Goal: Feedback & Contribution: Leave review/rating

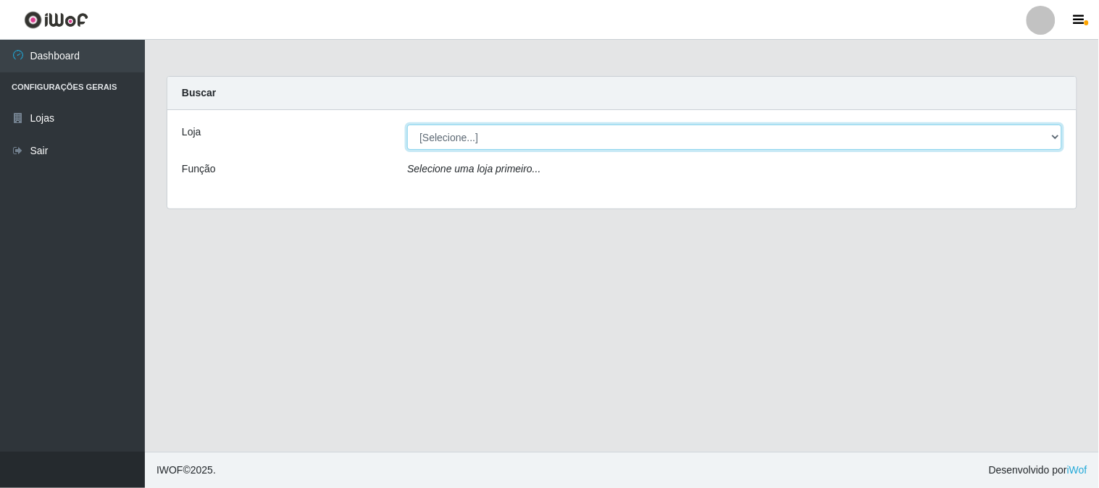
drag, startPoint x: 582, startPoint y: 130, endPoint x: 570, endPoint y: 143, distance: 17.4
click at [582, 130] on select "[Selecione...] Casatudo BR" at bounding box center [734, 137] width 655 height 25
click at [407, 125] on select "[Selecione...] Casatudo BR" at bounding box center [734, 137] width 655 height 25
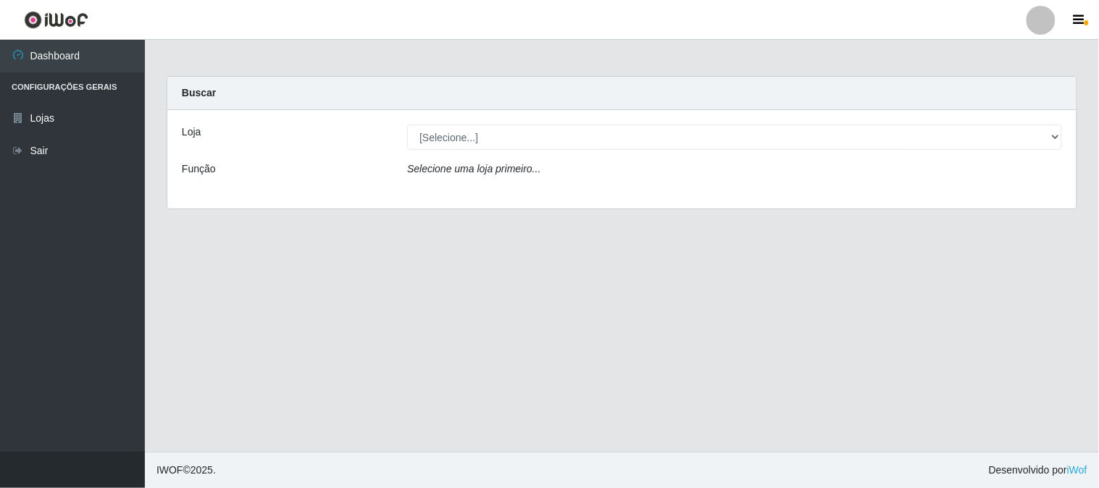
click at [548, 172] on div "Selecione uma loja primeiro..." at bounding box center [734, 172] width 676 height 21
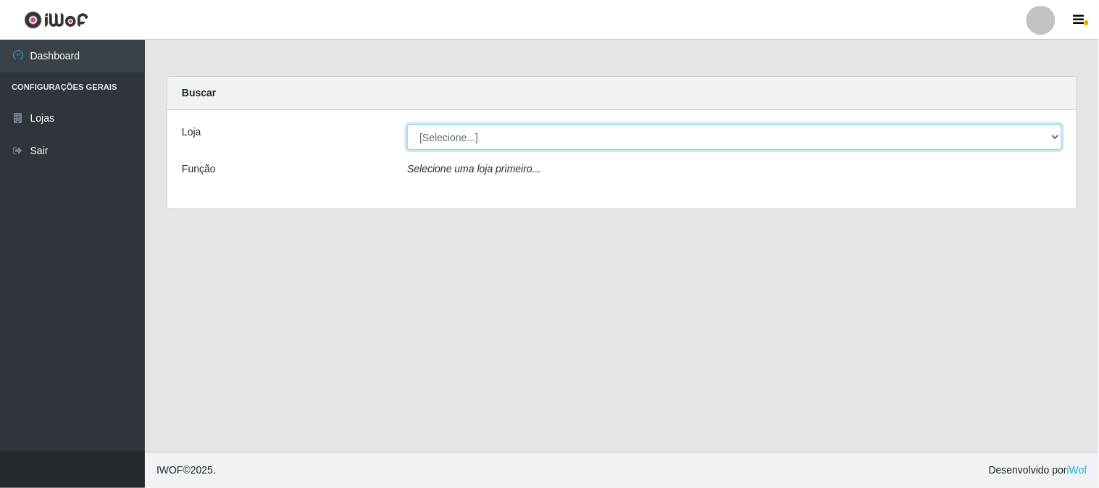
click at [533, 128] on select "[Selecione...] Casatudo BR" at bounding box center [734, 137] width 655 height 25
select select "197"
click at [407, 125] on select "[Selecione...] Casatudo BR" at bounding box center [734, 137] width 655 height 25
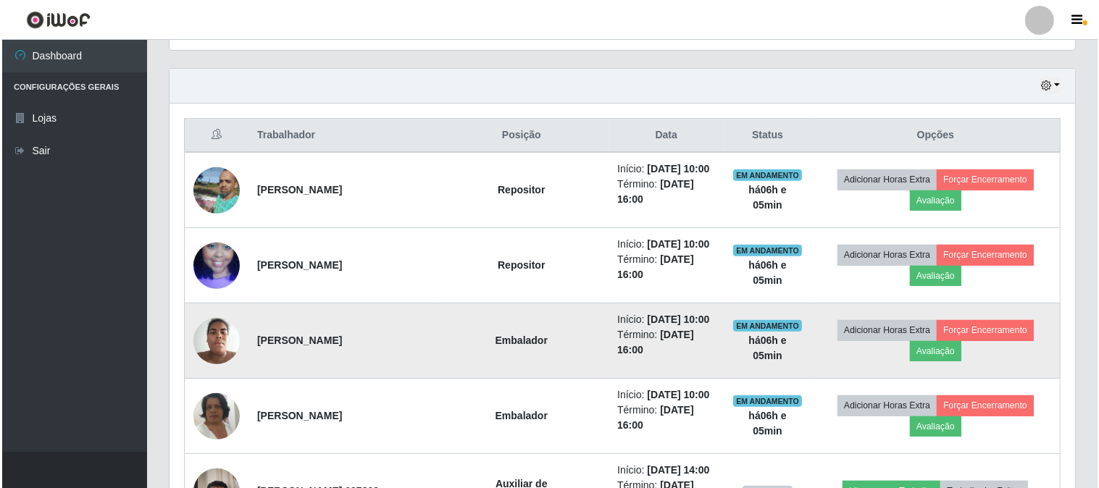
scroll to position [724, 0]
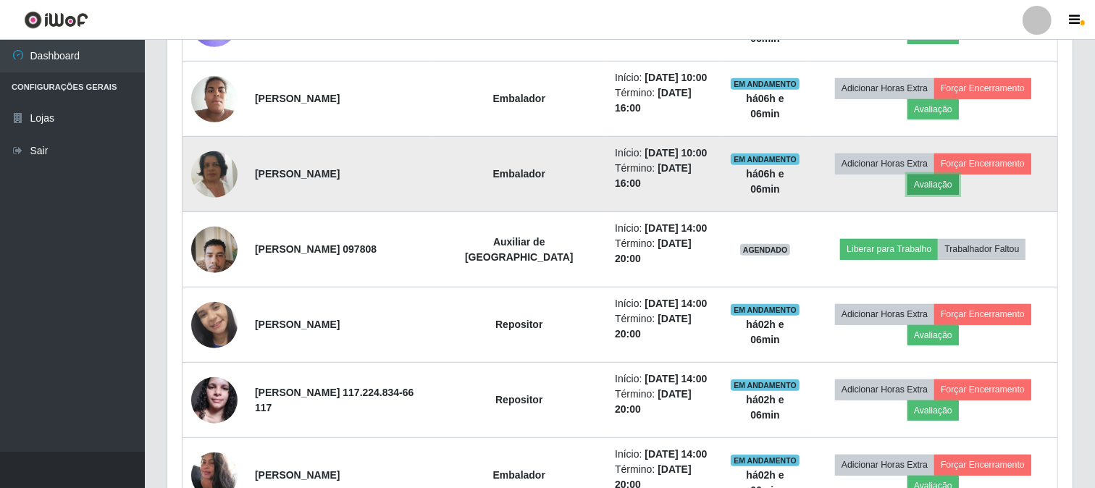
click at [939, 187] on button "Avaliação" at bounding box center [932, 185] width 51 height 20
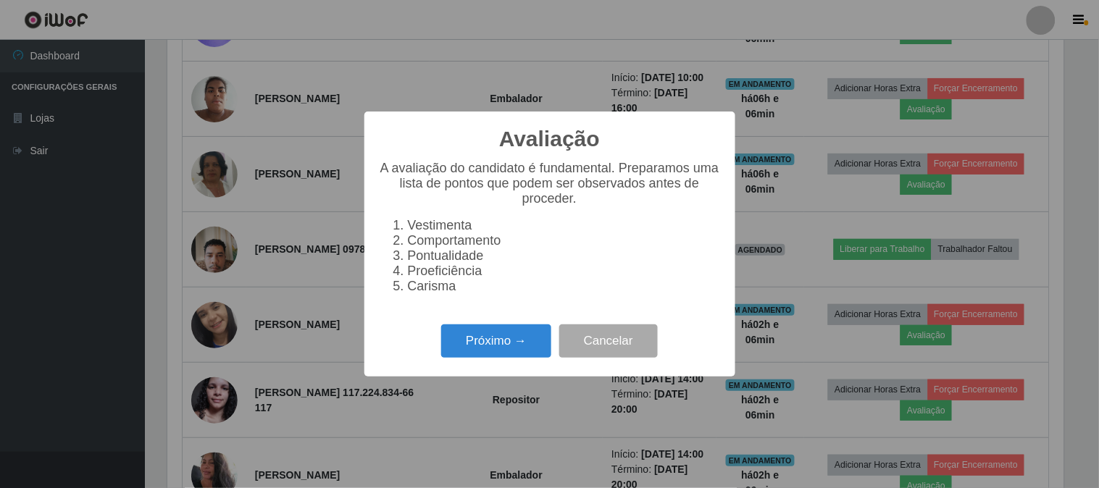
scroll to position [300, 896]
click at [498, 351] on button "Próximo →" at bounding box center [496, 341] width 110 height 34
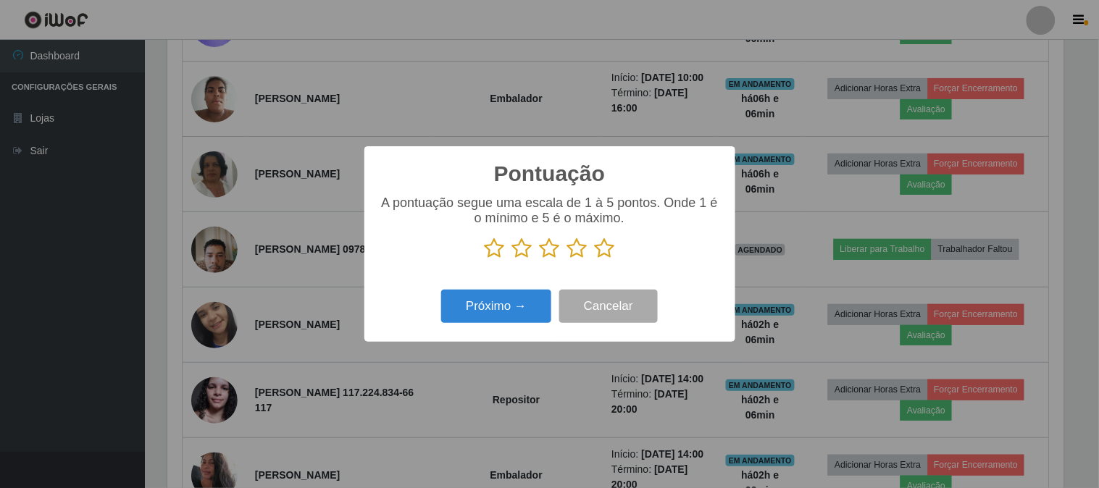
scroll to position [723917, 723321]
click at [603, 252] on icon at bounding box center [605, 249] width 20 height 22
click at [595, 259] on input "radio" at bounding box center [595, 259] width 0 height 0
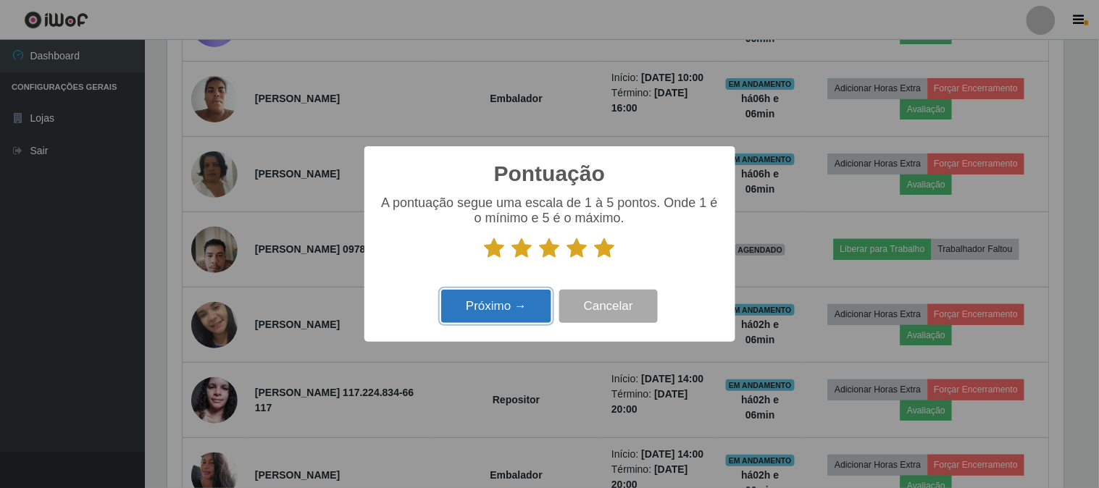
click at [497, 313] on button "Próximo →" at bounding box center [496, 307] width 110 height 34
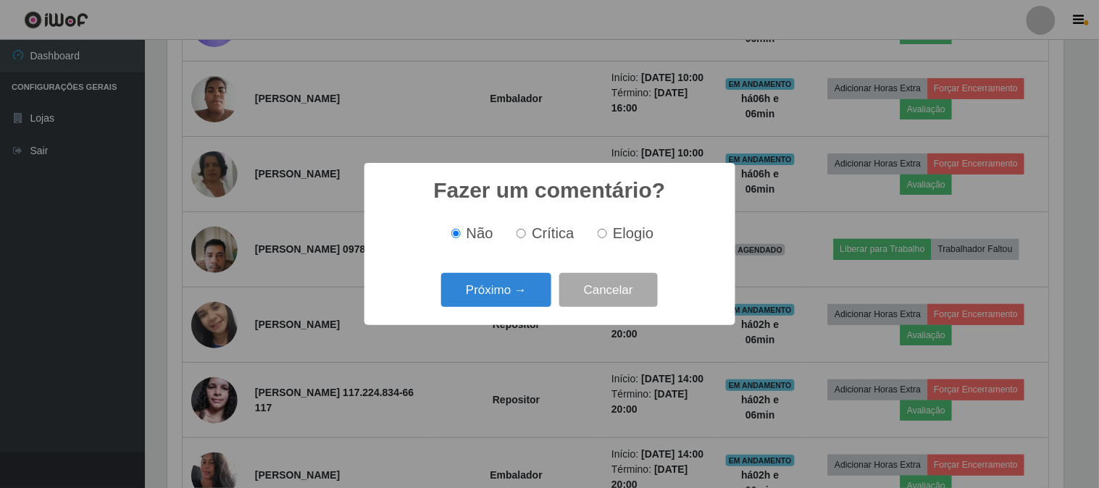
click at [605, 236] on input "Elogio" at bounding box center [601, 233] width 9 height 9
radio input "true"
click at [486, 300] on button "Próximo →" at bounding box center [496, 290] width 110 height 34
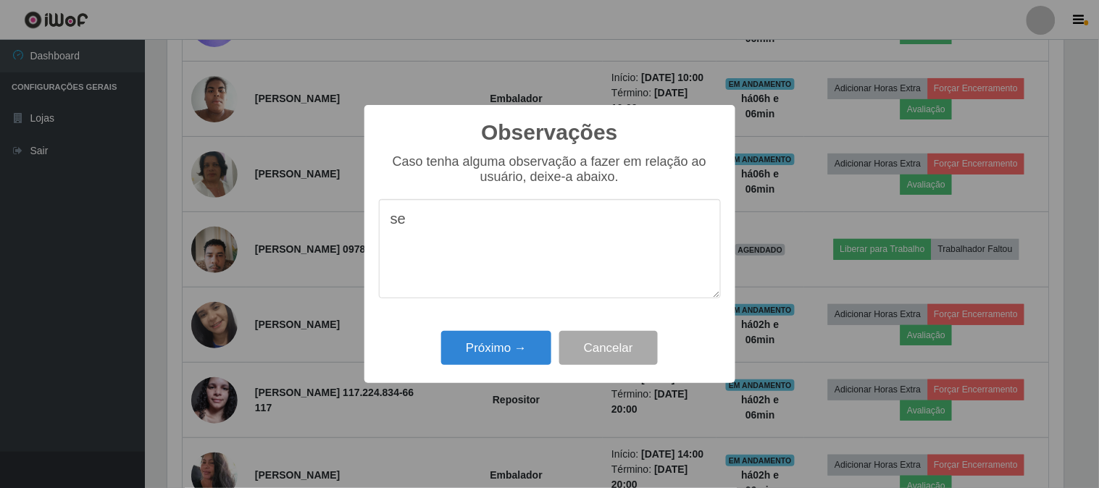
type textarea "s"
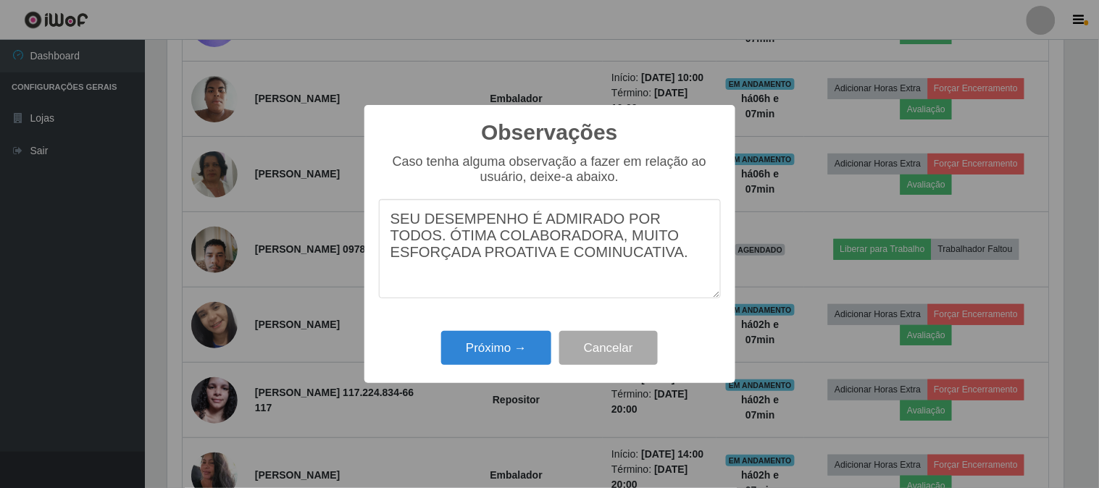
click at [691, 242] on textarea "SEU DESEMPENHO É ADMIRADO POR TODOS. ÓTIMA COLABORADORA, MUITO ESFORÇADA PROATI…" at bounding box center [550, 248] width 342 height 99
type textarea "SEU DESEMPENHO É ADMIRADO POR TODOS. ÓTIMA COLABORADORA, MUITO ESFORÇADA, PROAT…"
click at [495, 348] on button "Próximo →" at bounding box center [496, 348] width 110 height 34
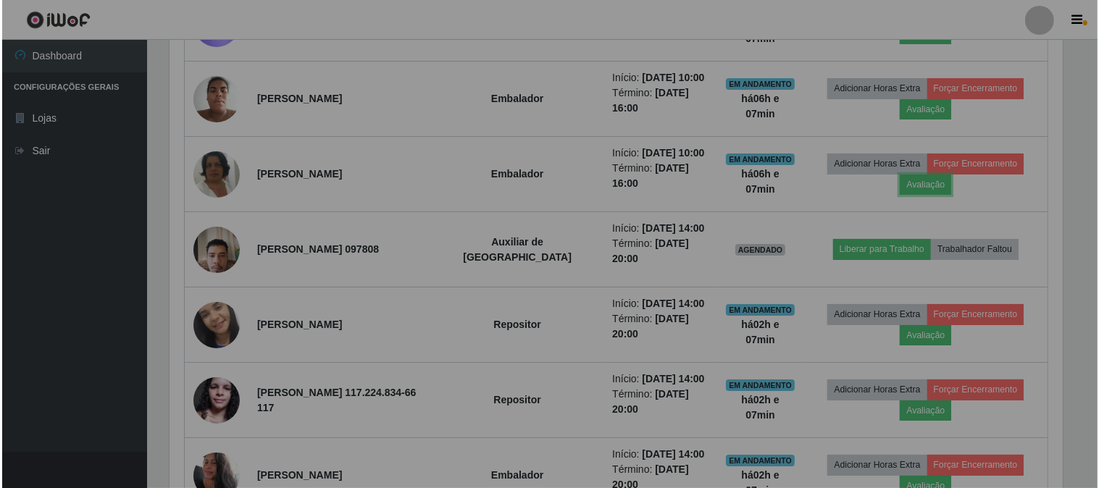
scroll to position [300, 905]
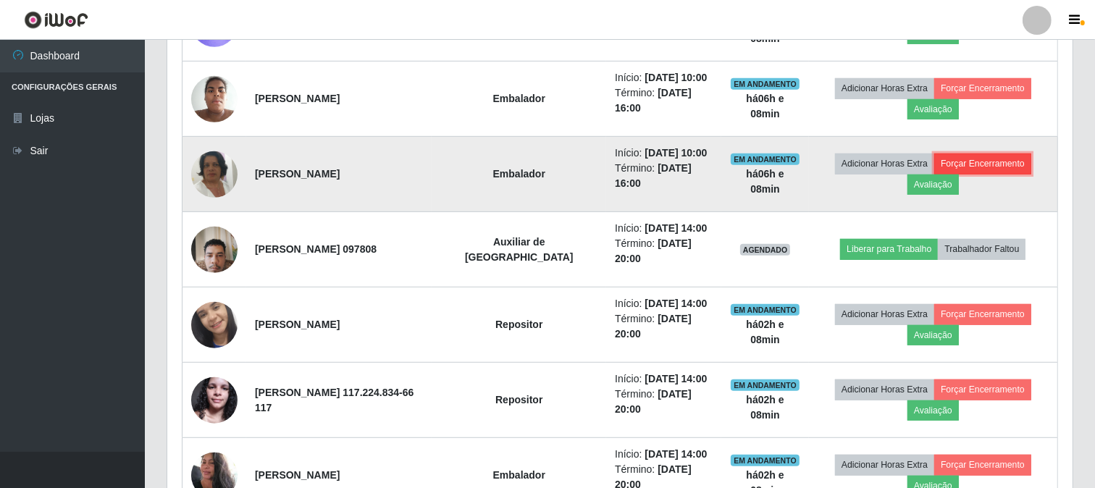
click at [989, 158] on button "Forçar Encerramento" at bounding box center [982, 164] width 97 height 20
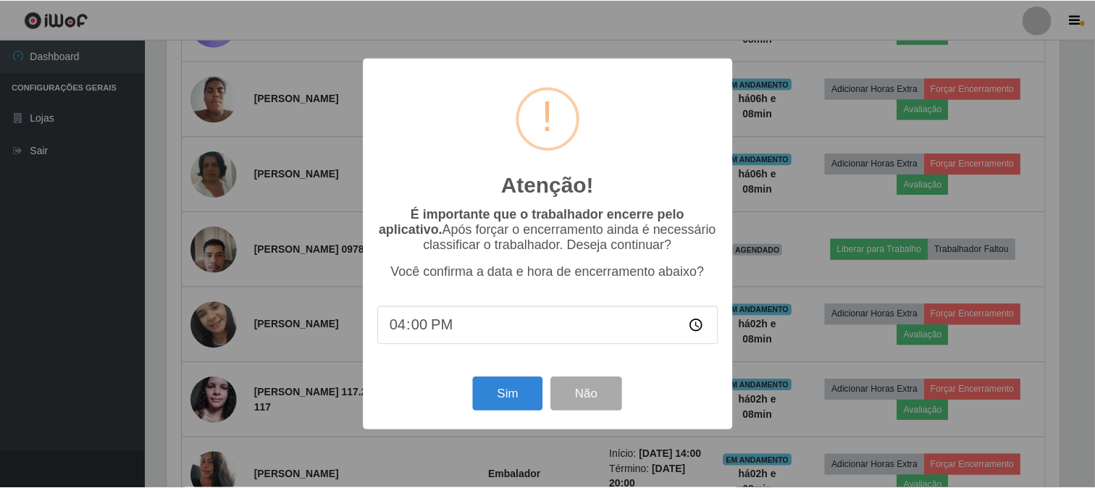
scroll to position [300, 896]
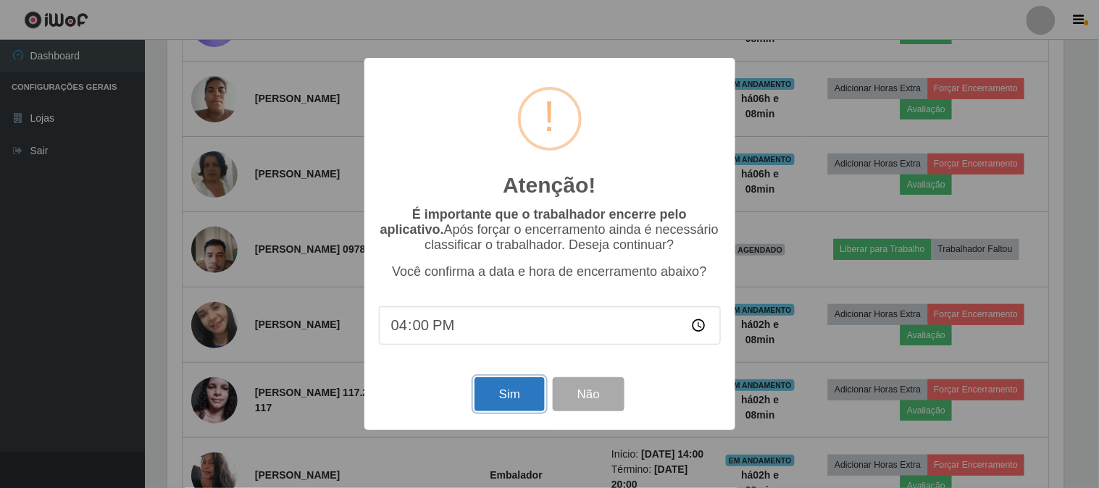
click at [503, 406] on button "Sim" at bounding box center [509, 394] width 70 height 34
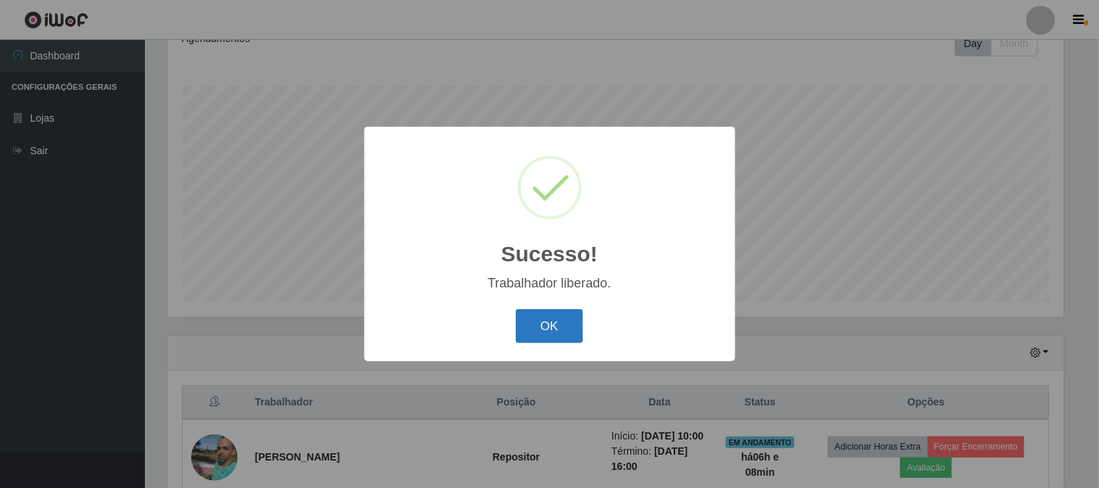
click at [561, 337] on button "OK" at bounding box center [549, 326] width 67 height 34
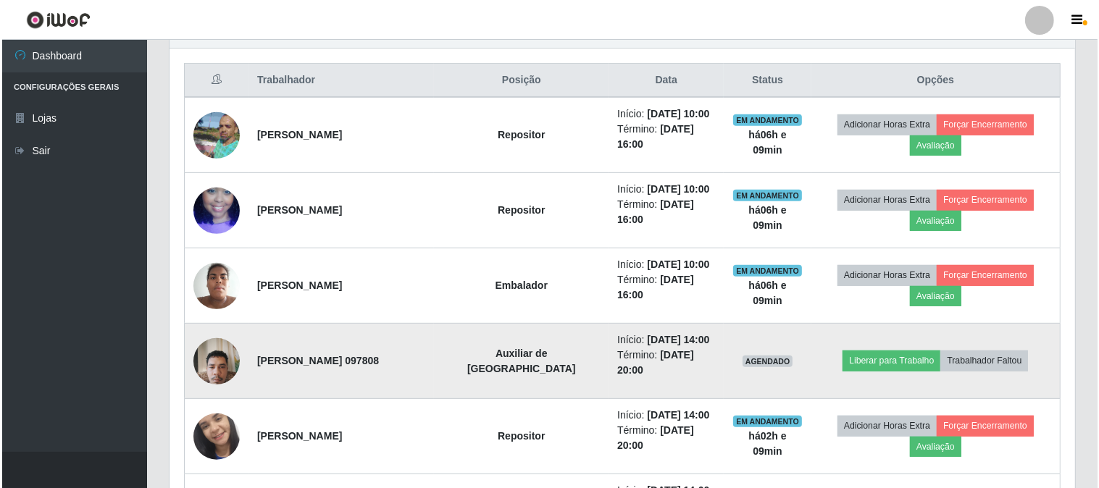
scroll to position [618, 0]
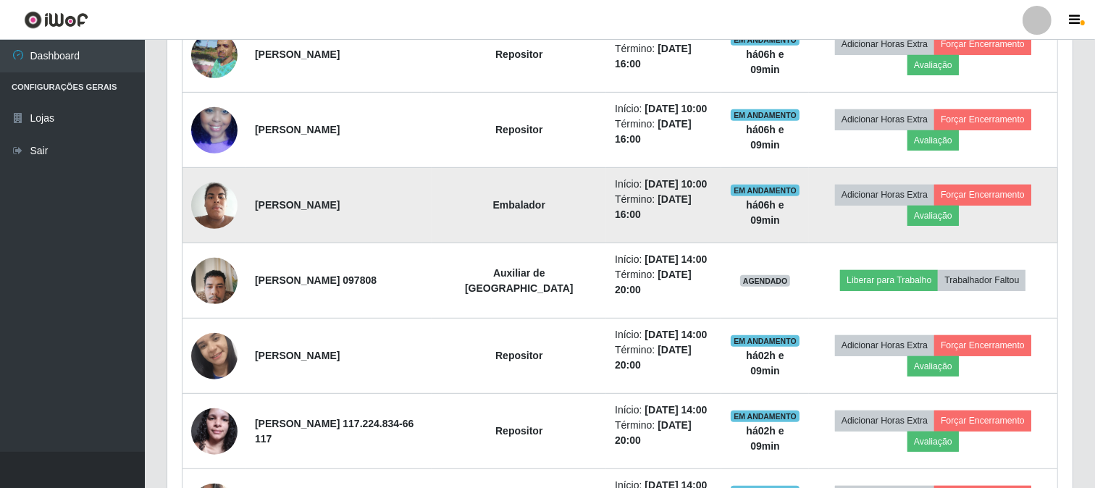
click at [220, 200] on img at bounding box center [214, 206] width 46 height 62
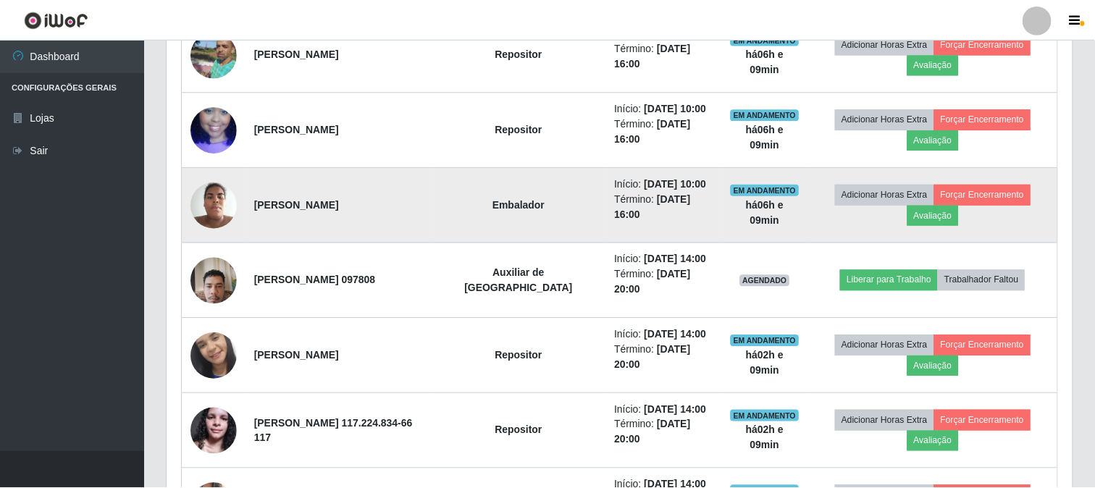
scroll to position [300, 896]
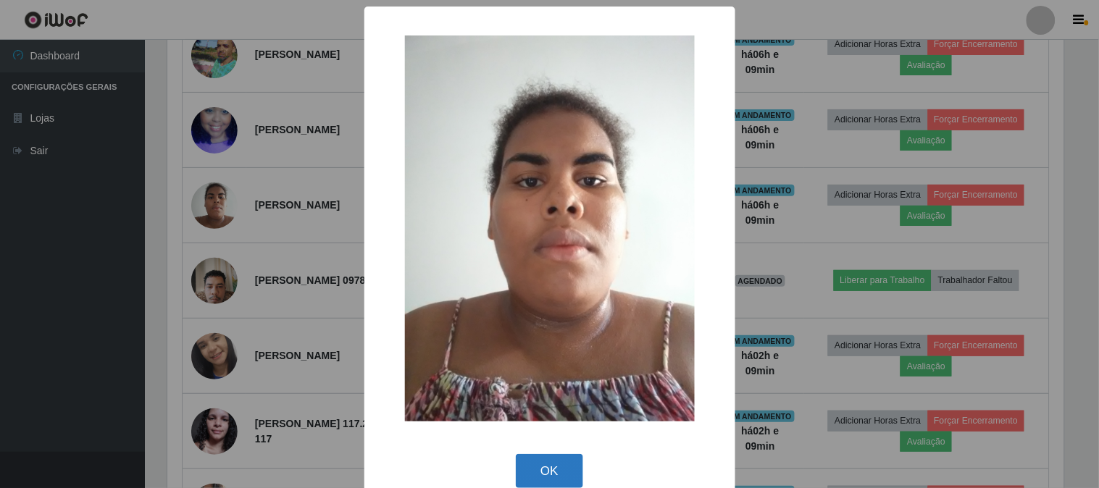
click at [542, 474] on button "OK" at bounding box center [549, 471] width 67 height 34
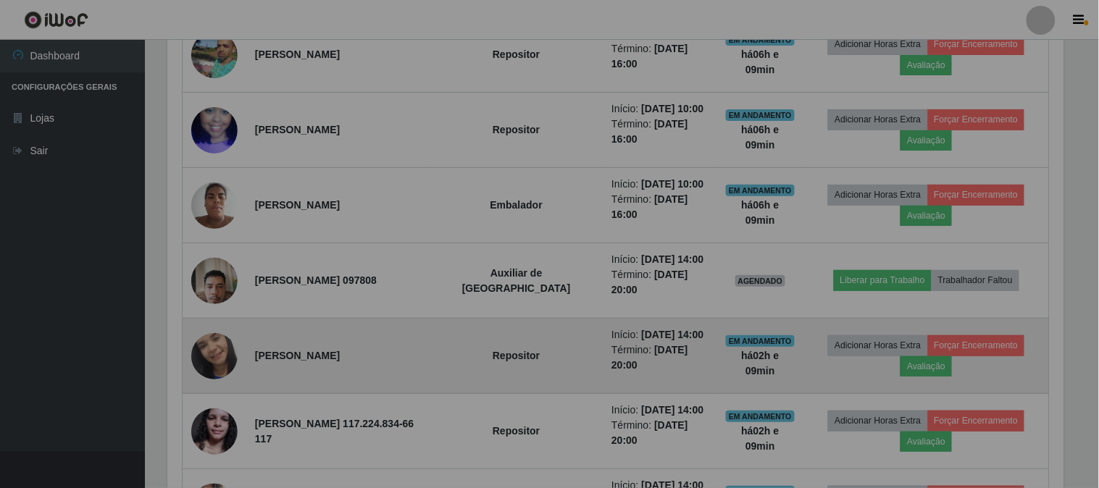
scroll to position [300, 905]
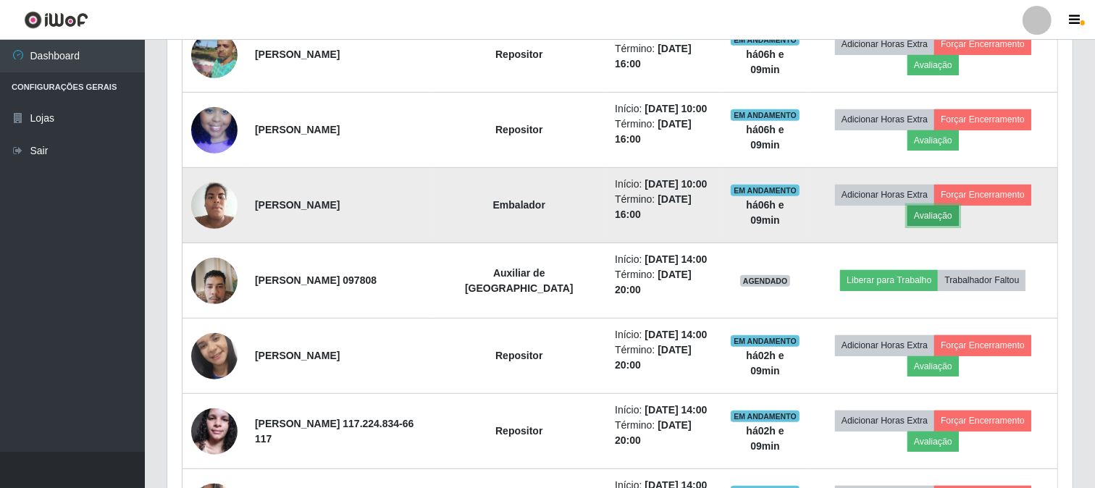
click at [944, 223] on button "Avaliação" at bounding box center [932, 216] width 51 height 20
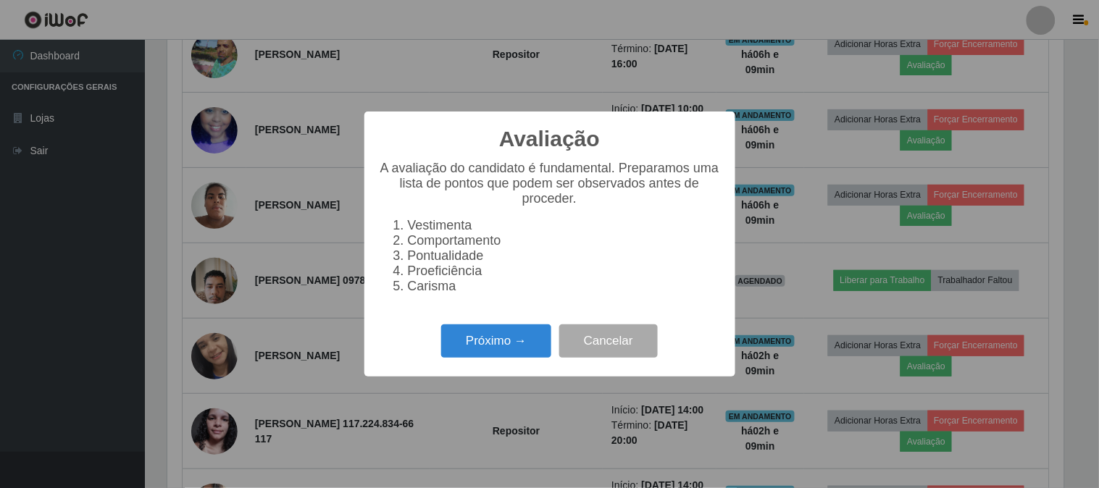
scroll to position [300, 896]
click at [491, 358] on button "Próximo →" at bounding box center [496, 341] width 110 height 34
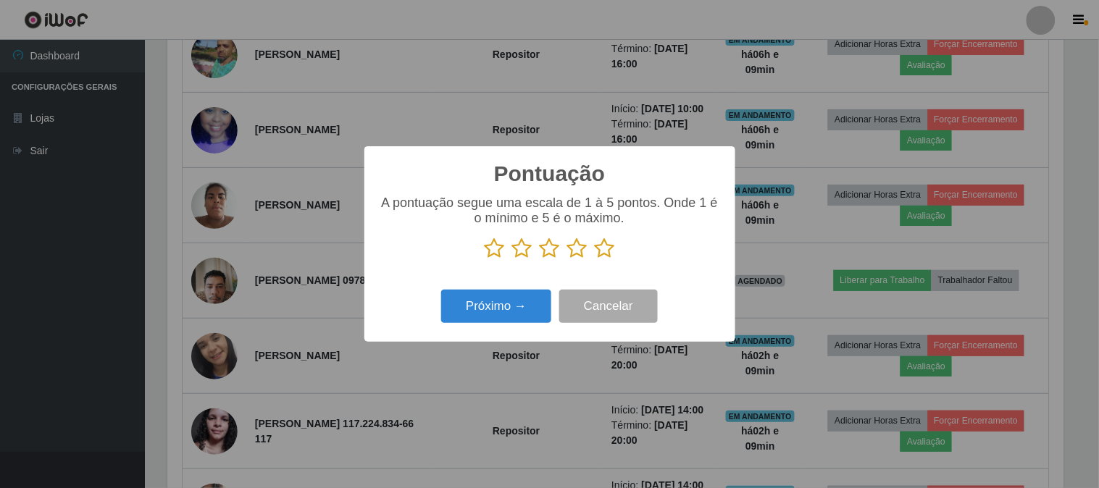
click at [567, 247] on icon at bounding box center [577, 249] width 20 height 22
click at [567, 259] on input "radio" at bounding box center [567, 259] width 0 height 0
click at [516, 309] on button "Próximo →" at bounding box center [496, 307] width 110 height 34
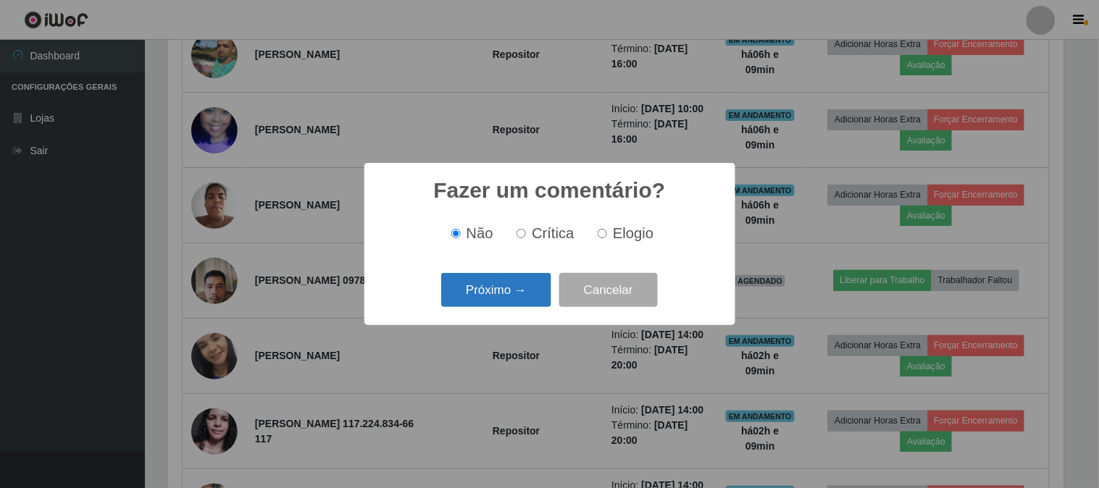
click at [508, 284] on button "Próximo →" at bounding box center [496, 290] width 110 height 34
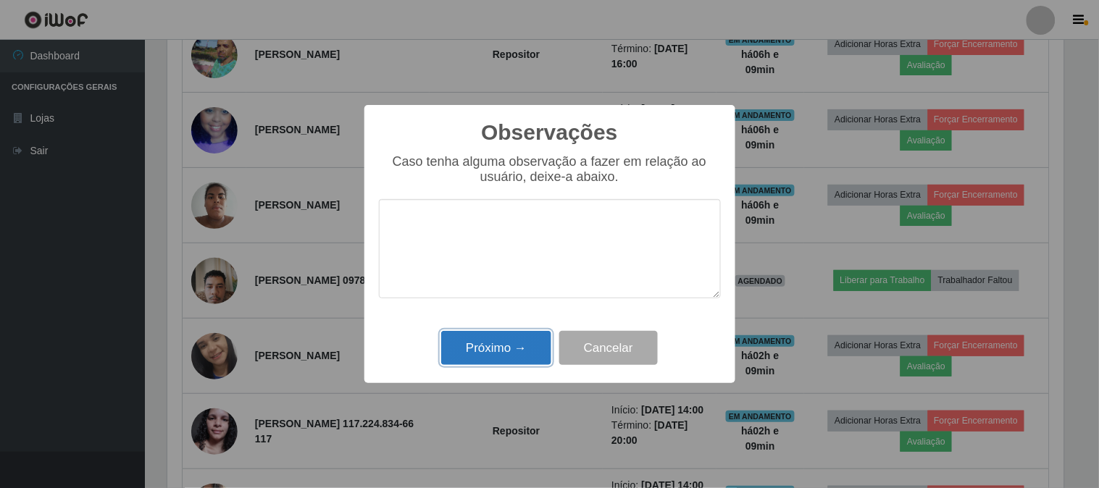
click at [495, 358] on button "Próximo →" at bounding box center [496, 348] width 110 height 34
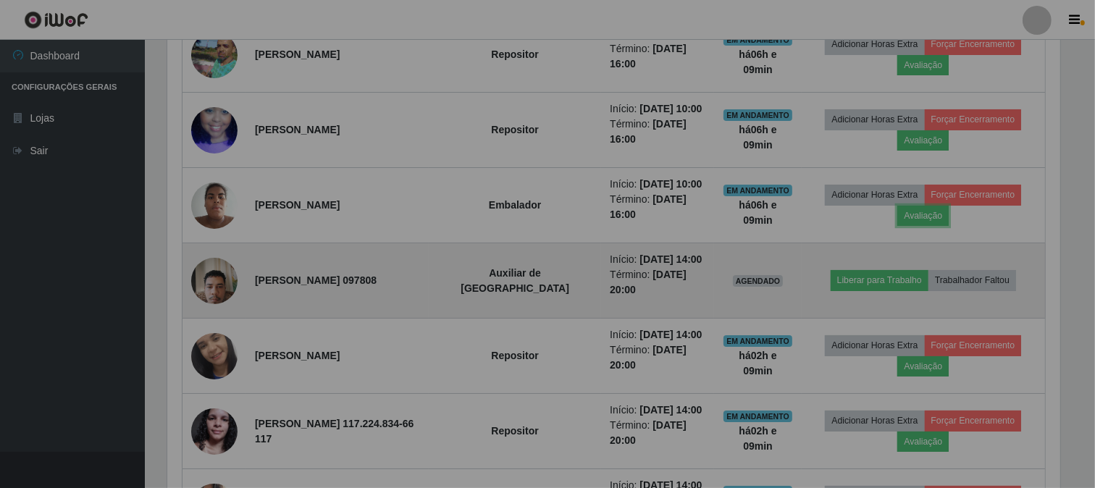
scroll to position [300, 905]
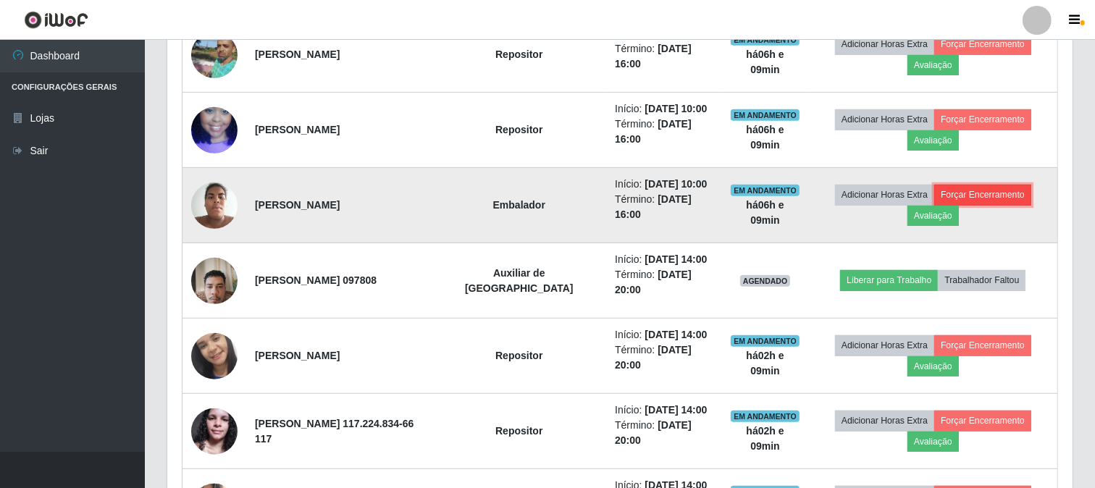
click at [976, 197] on button "Forçar Encerramento" at bounding box center [982, 195] width 97 height 20
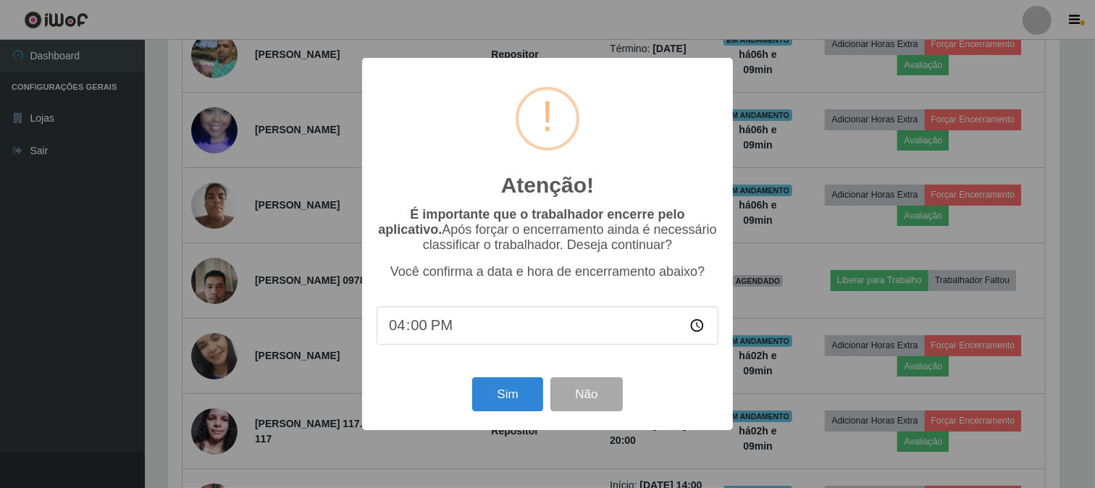
scroll to position [300, 896]
click at [524, 406] on button "Sim" at bounding box center [509, 394] width 70 height 34
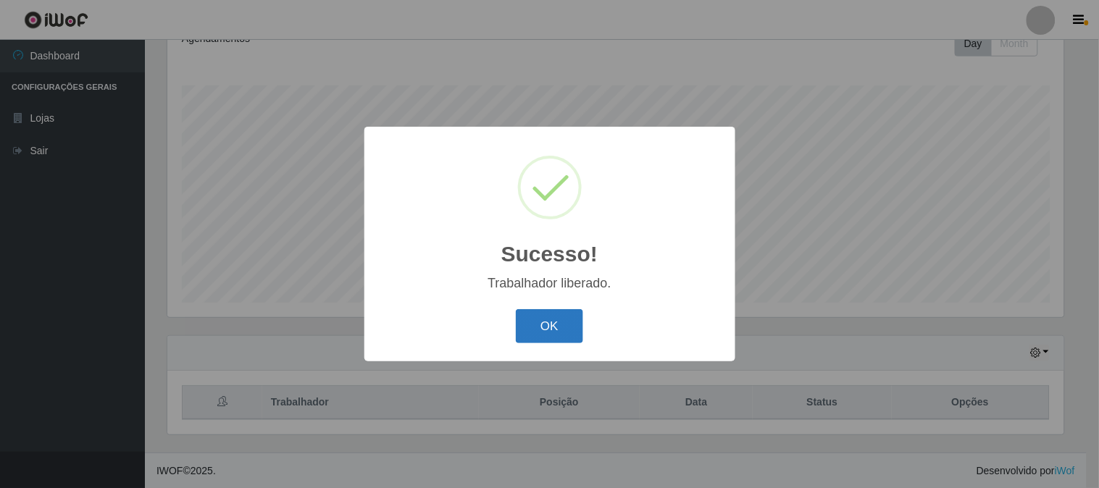
click at [538, 319] on button "OK" at bounding box center [549, 326] width 67 height 34
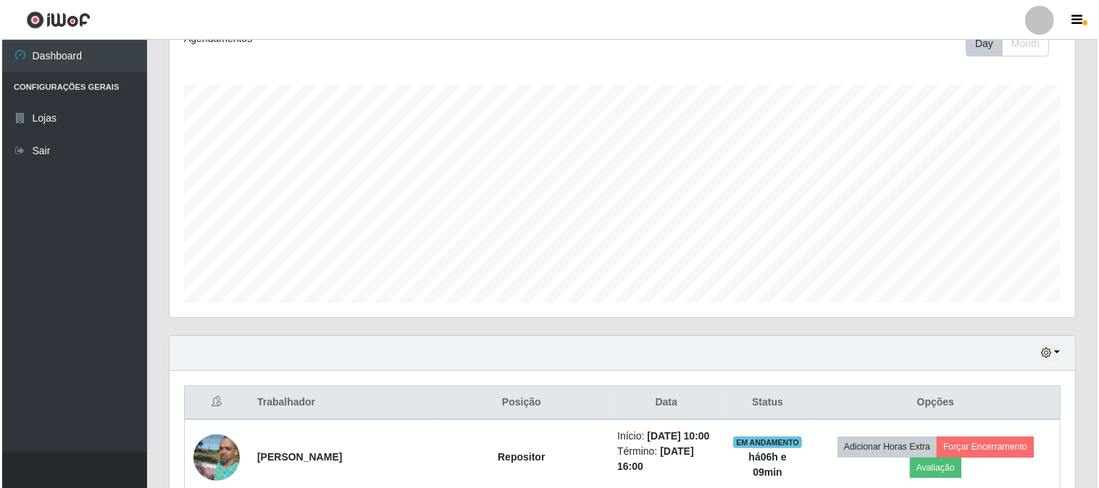
scroll to position [537, 0]
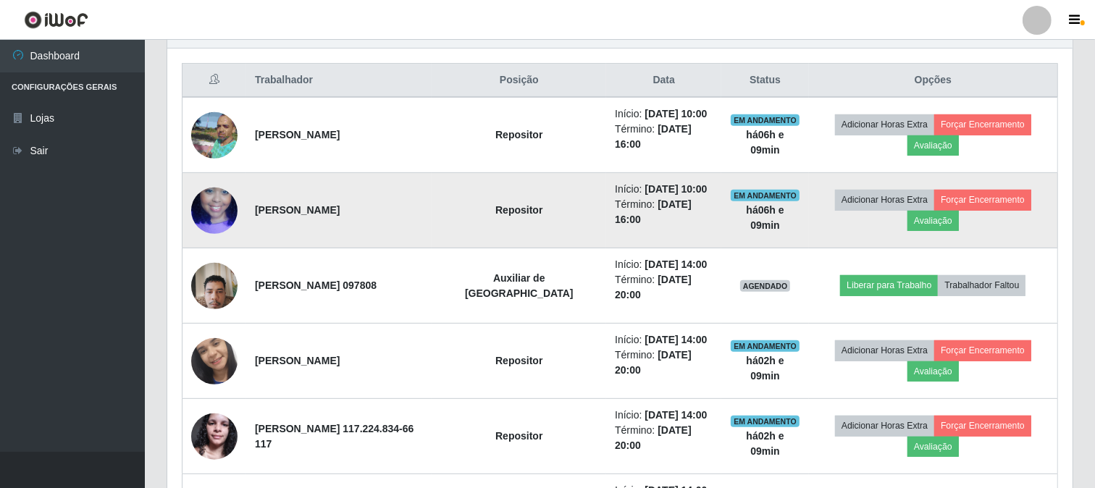
click at [207, 215] on img at bounding box center [214, 210] width 46 height 83
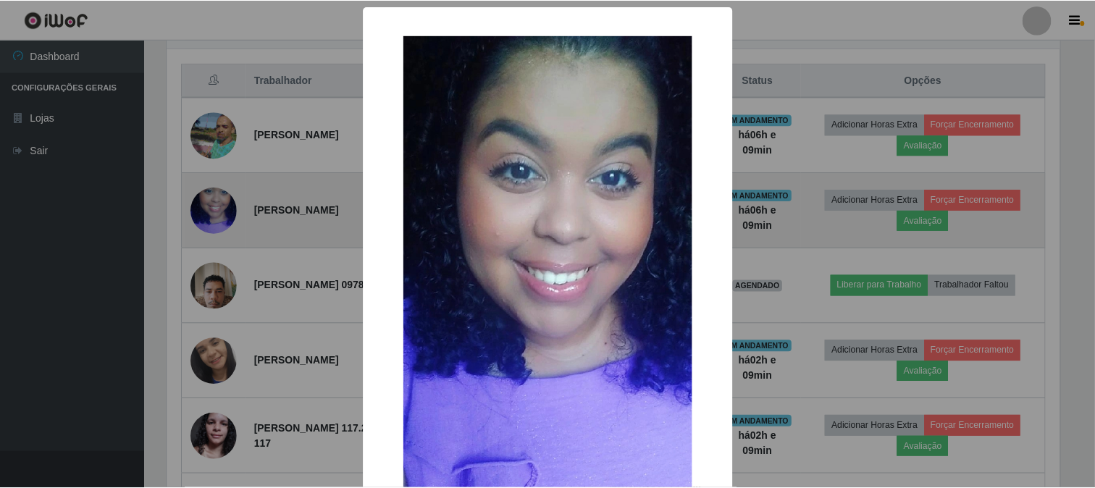
scroll to position [300, 896]
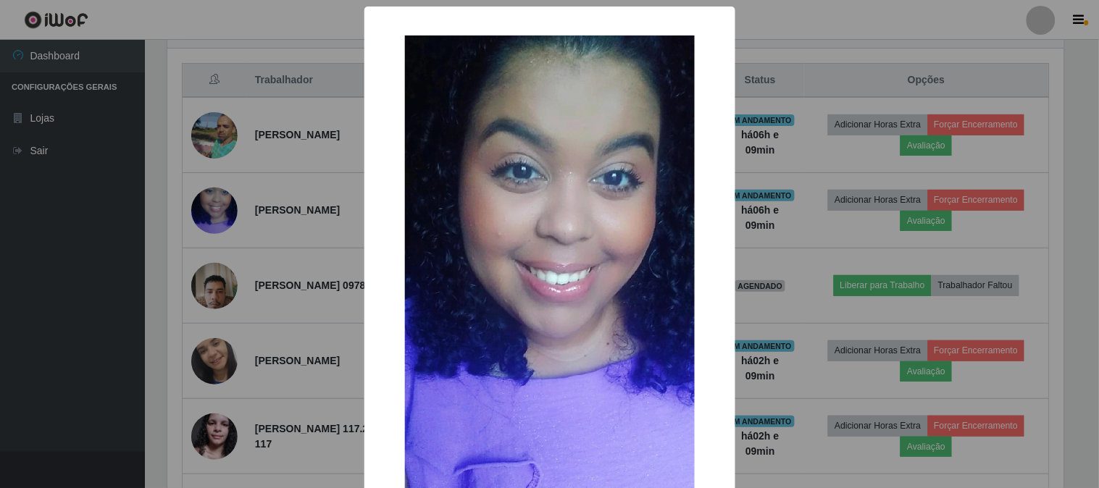
click at [765, 155] on div "× OK Cancel" at bounding box center [549, 244] width 1099 height 488
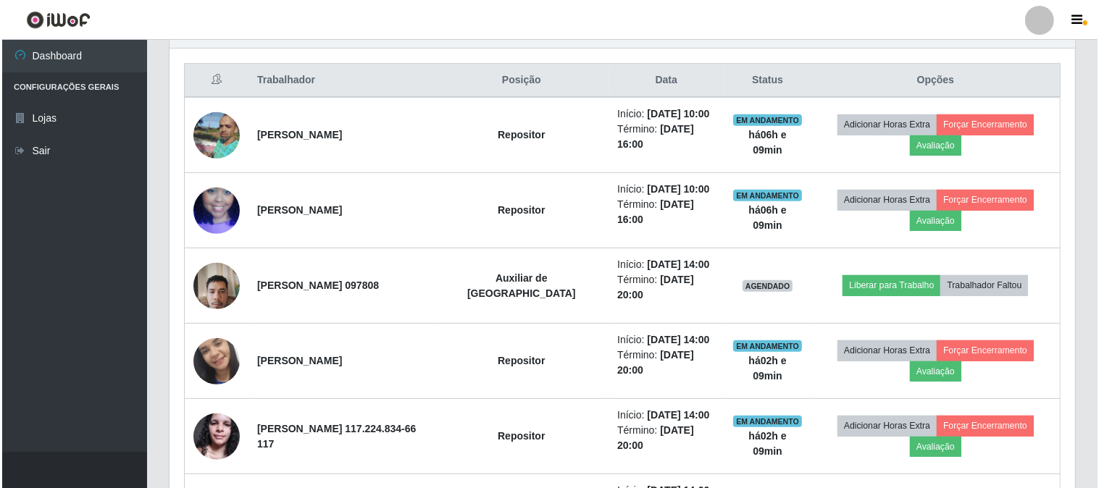
scroll to position [300, 905]
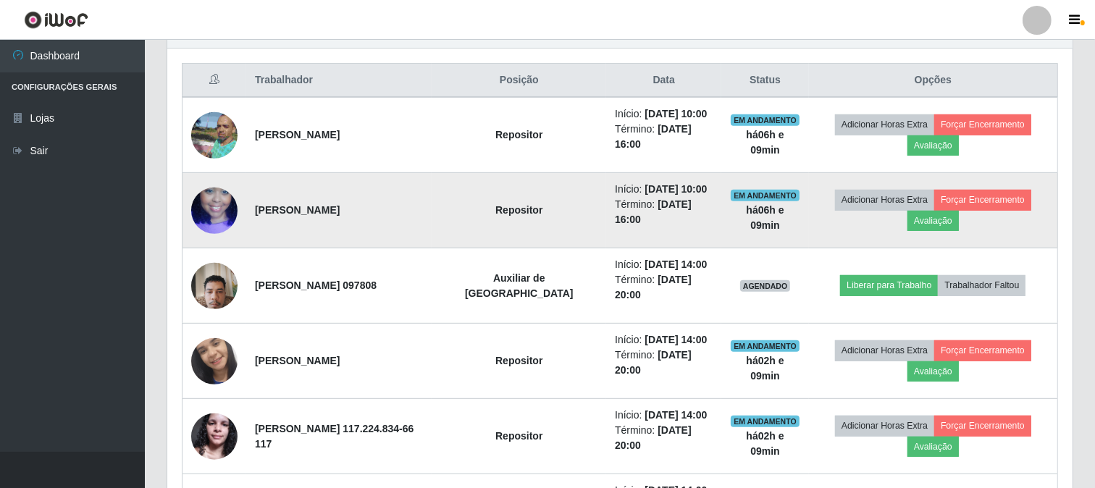
click at [217, 214] on img at bounding box center [214, 210] width 46 height 83
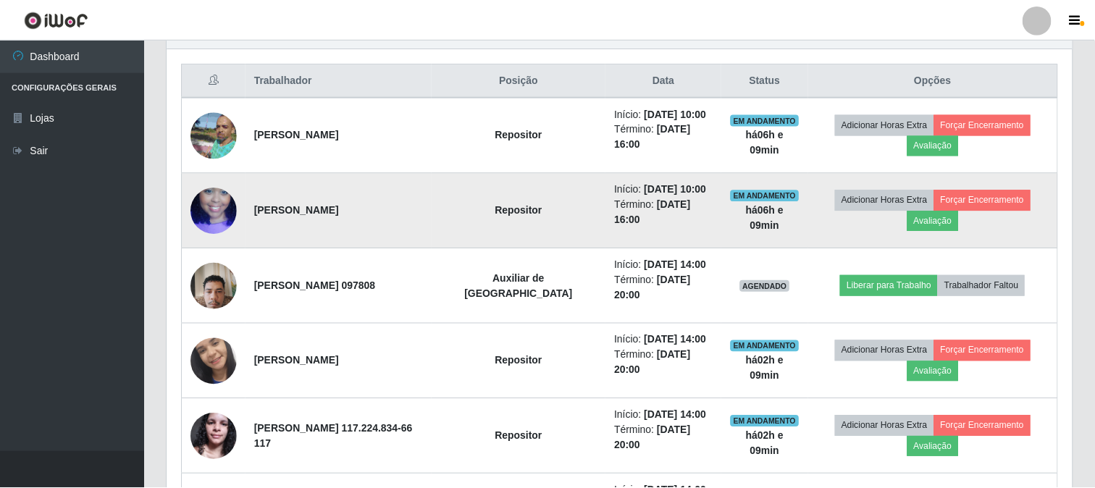
scroll to position [300, 896]
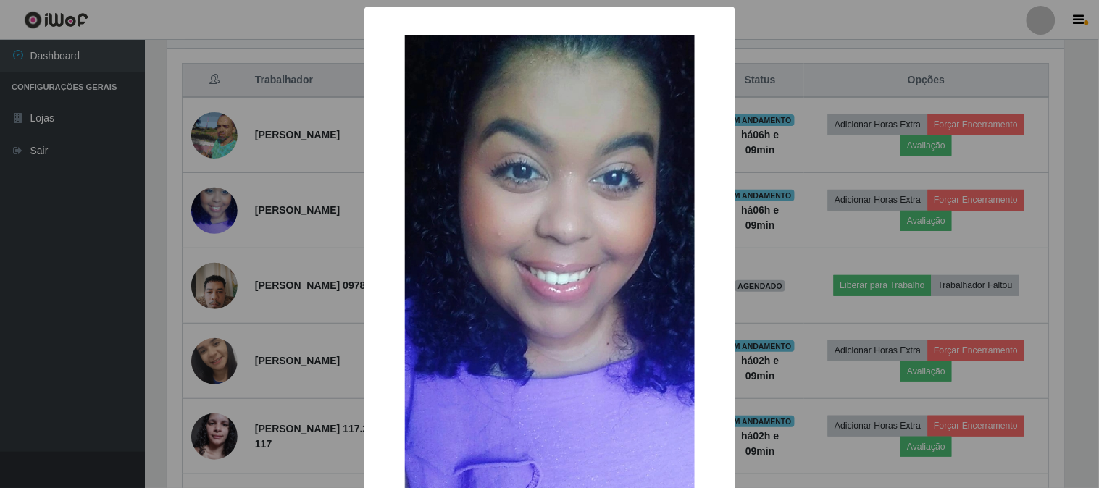
click at [807, 222] on div "× OK Cancel" at bounding box center [549, 244] width 1099 height 488
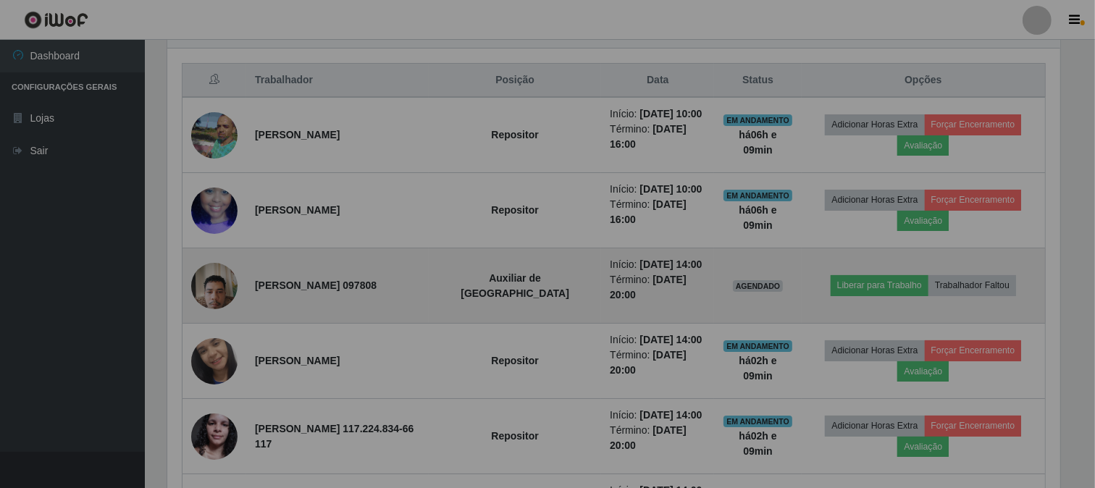
scroll to position [0, 0]
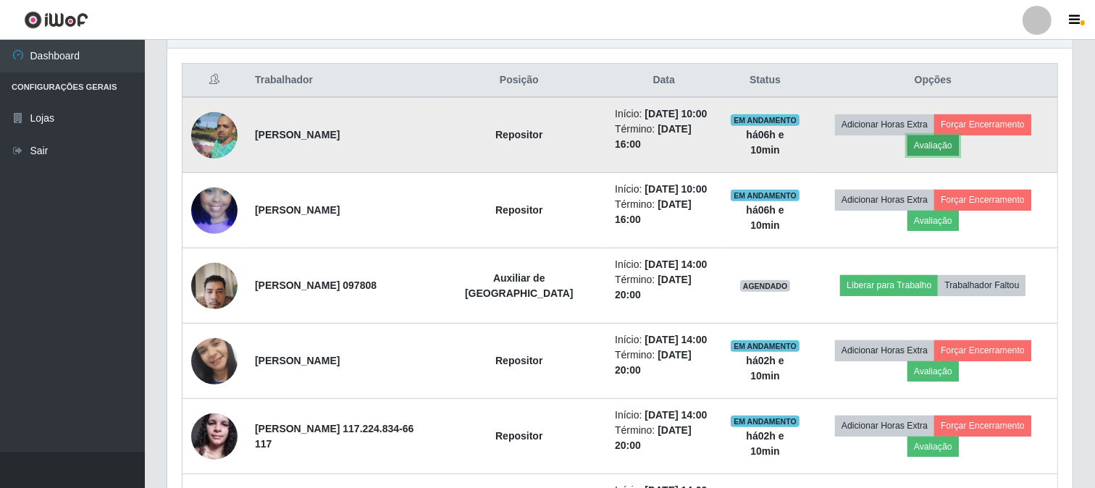
click at [917, 154] on button "Avaliação" at bounding box center [932, 145] width 51 height 20
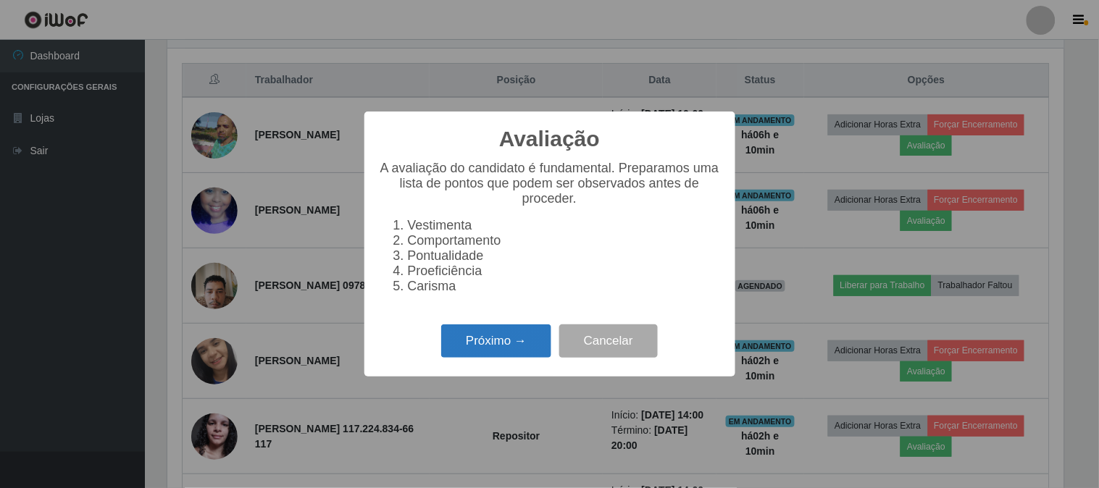
click at [485, 350] on button "Próximo →" at bounding box center [496, 341] width 110 height 34
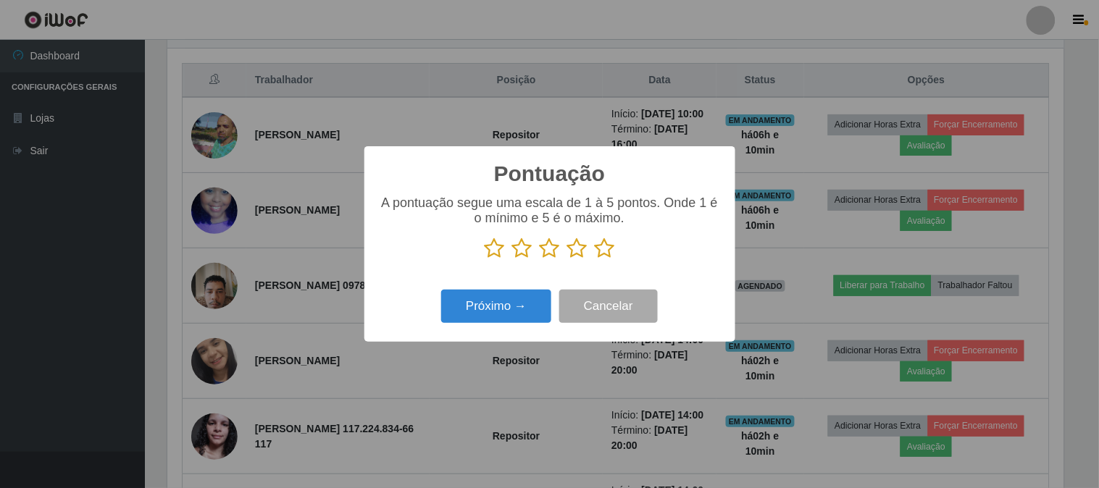
click at [585, 243] on icon at bounding box center [577, 249] width 20 height 22
click at [567, 259] on input "radio" at bounding box center [567, 259] width 0 height 0
drag, startPoint x: 605, startPoint y: 252, endPoint x: 565, endPoint y: 272, distance: 44.7
click at [605, 253] on icon at bounding box center [605, 249] width 20 height 22
click at [595, 259] on input "radio" at bounding box center [595, 259] width 0 height 0
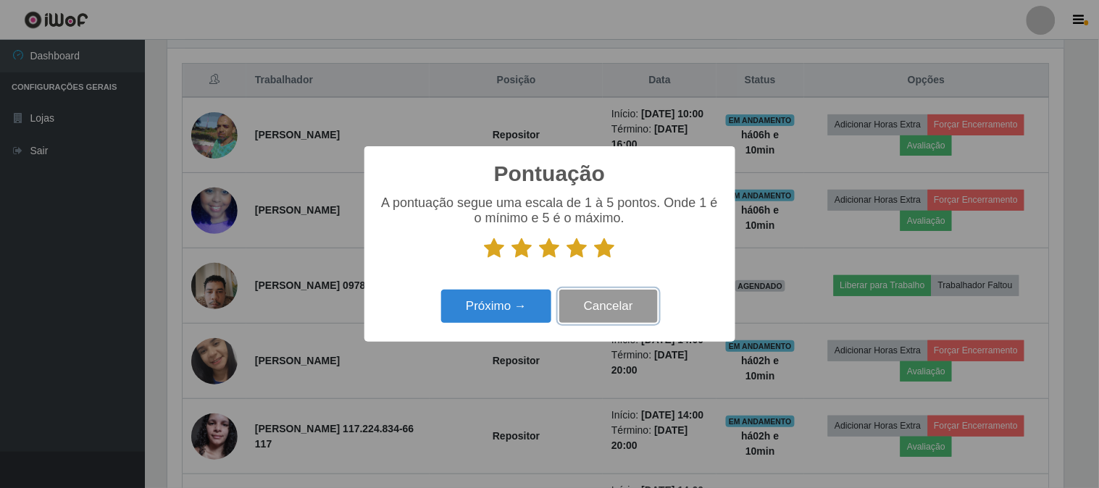
click at [616, 320] on button "Cancelar" at bounding box center [608, 307] width 98 height 34
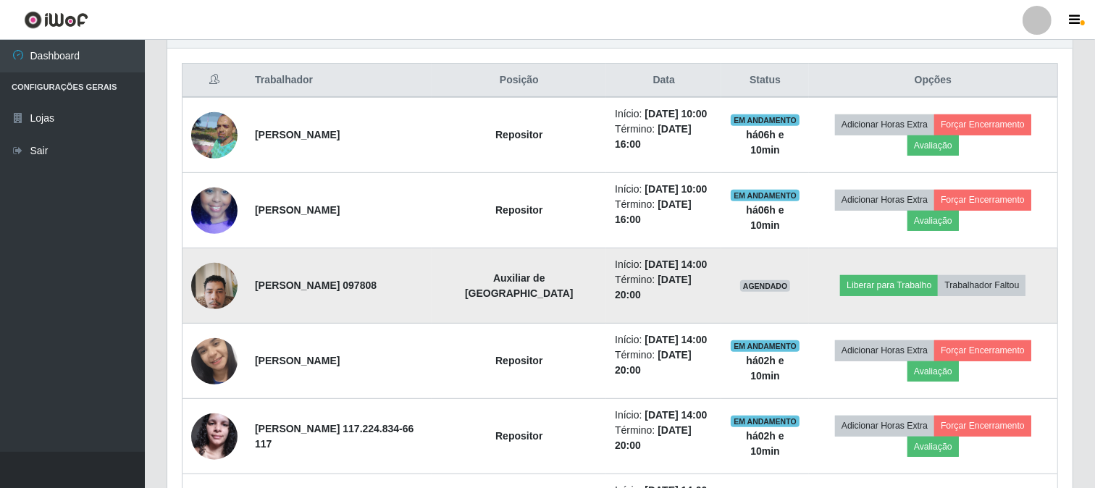
click at [221, 281] on img at bounding box center [214, 286] width 46 height 62
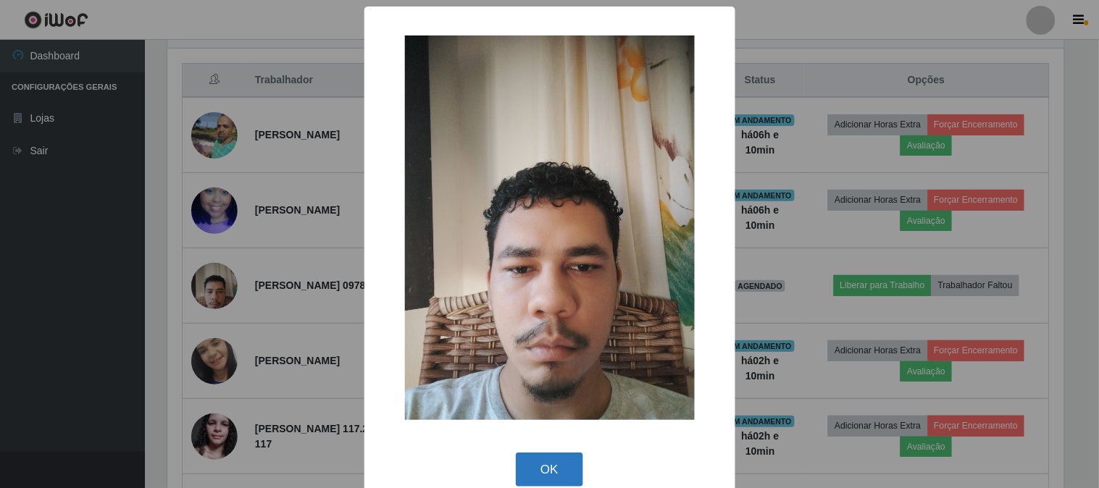
click at [525, 464] on button "OK" at bounding box center [549, 470] width 67 height 34
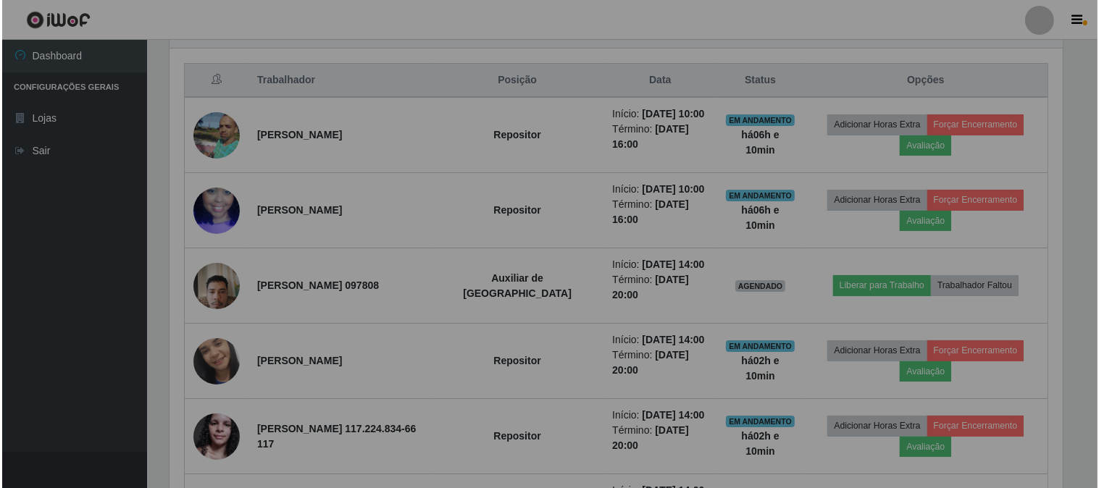
scroll to position [300, 905]
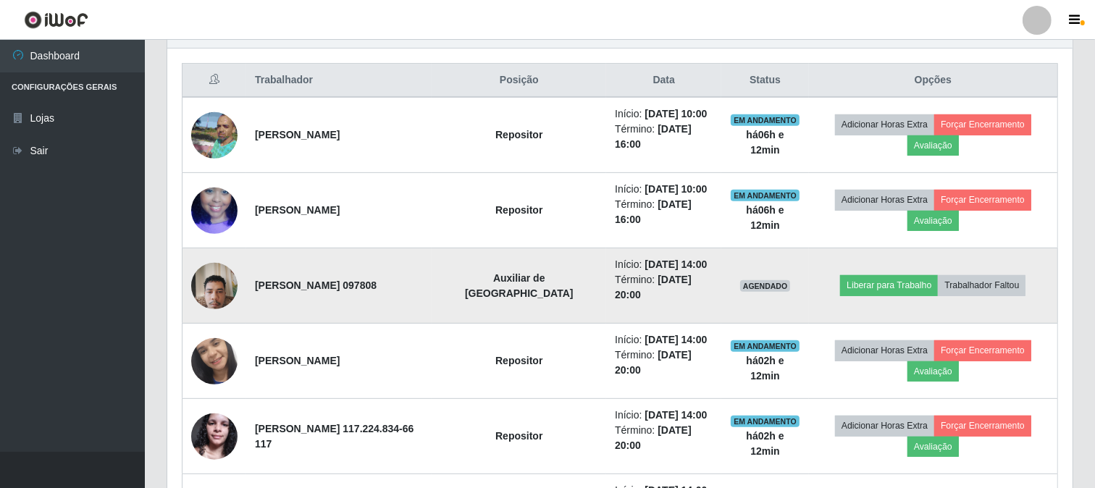
click at [203, 293] on img at bounding box center [214, 286] width 46 height 62
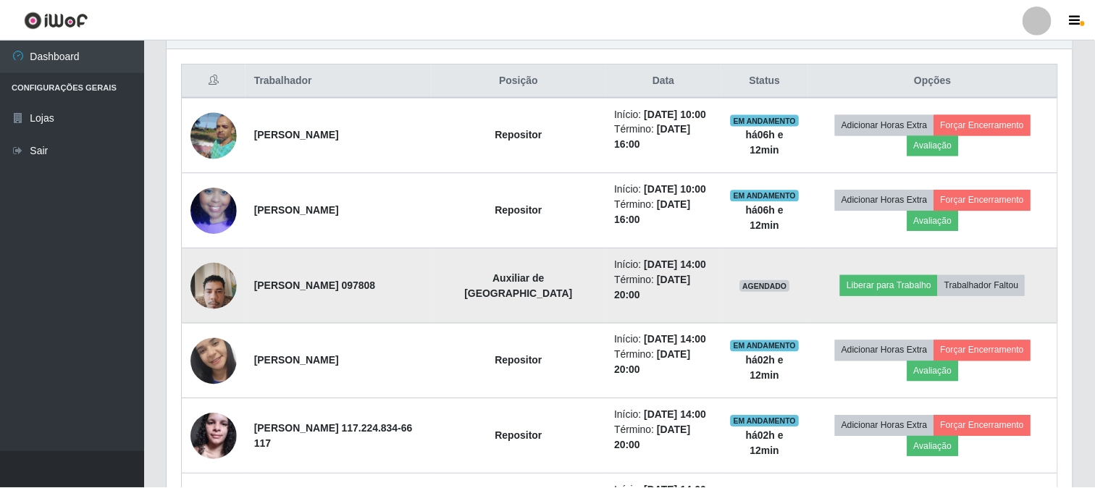
scroll to position [300, 896]
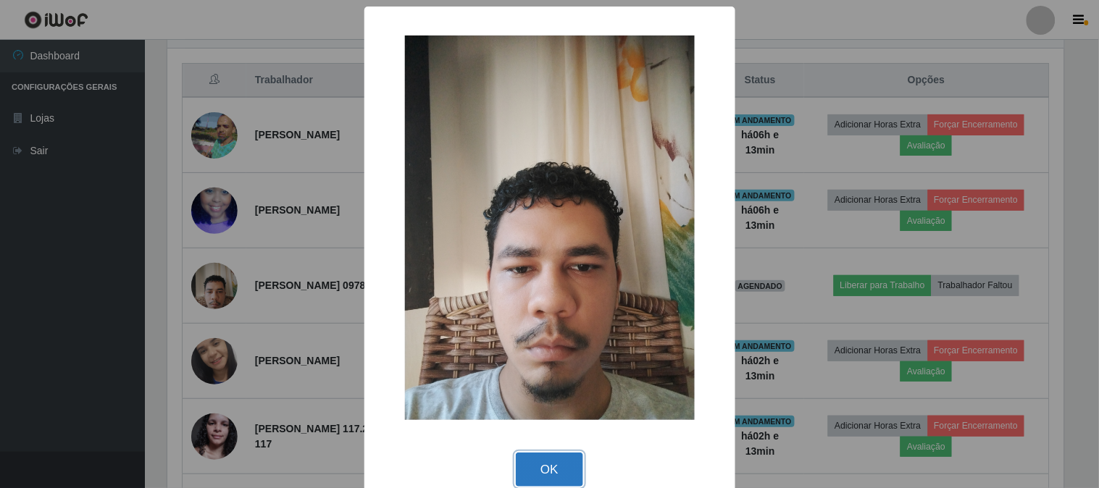
click at [548, 468] on button "OK" at bounding box center [549, 470] width 67 height 34
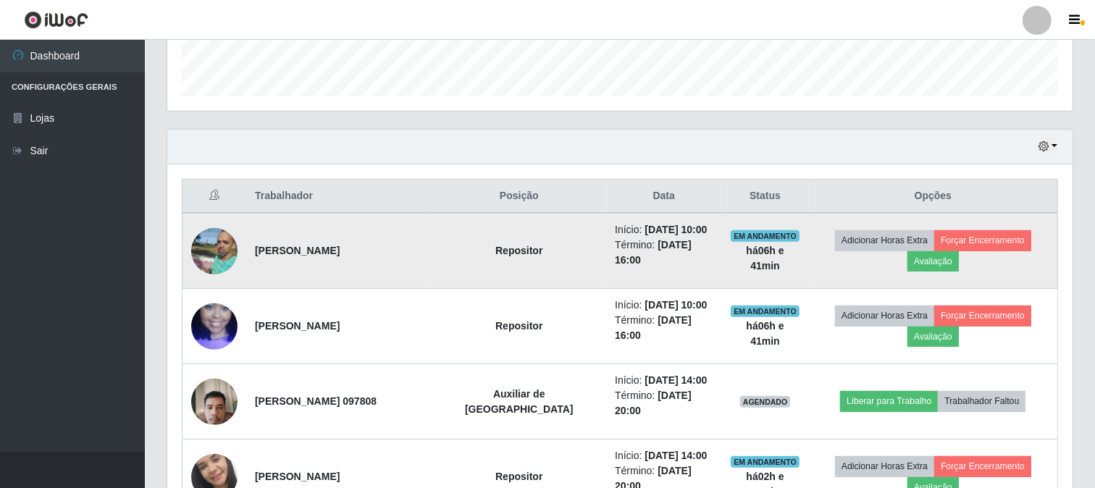
scroll to position [502, 0]
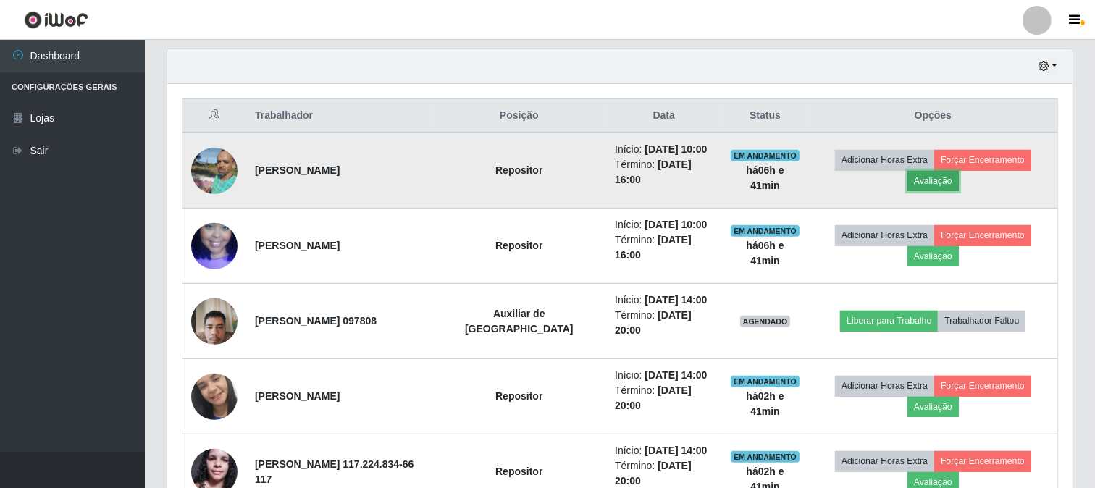
click at [927, 185] on button "Avaliação" at bounding box center [932, 181] width 51 height 20
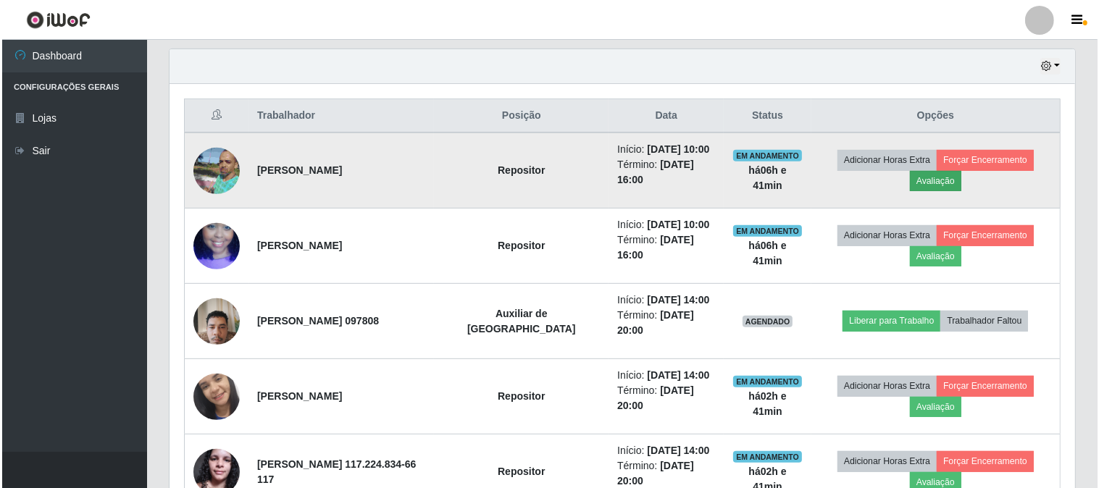
scroll to position [300, 896]
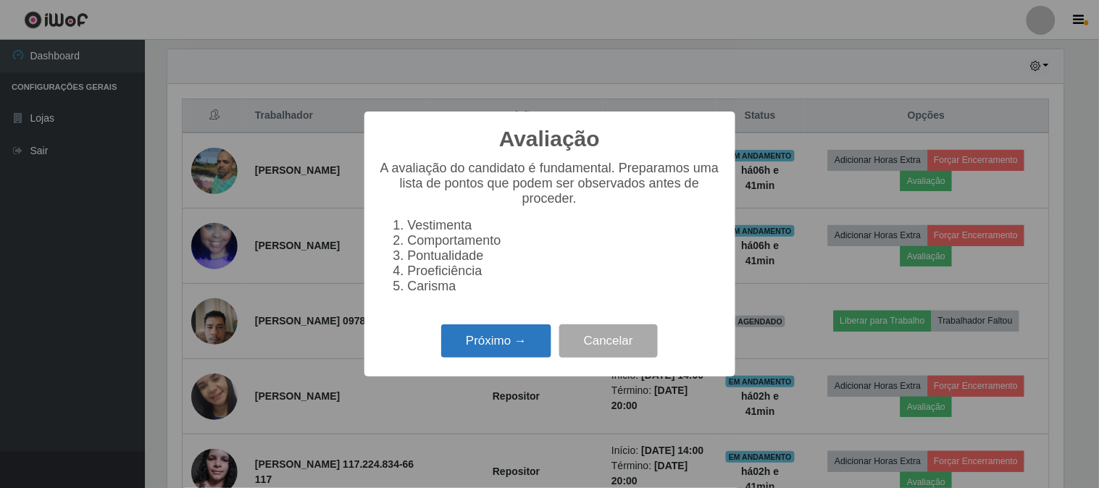
click at [532, 343] on button "Próximo →" at bounding box center [496, 341] width 110 height 34
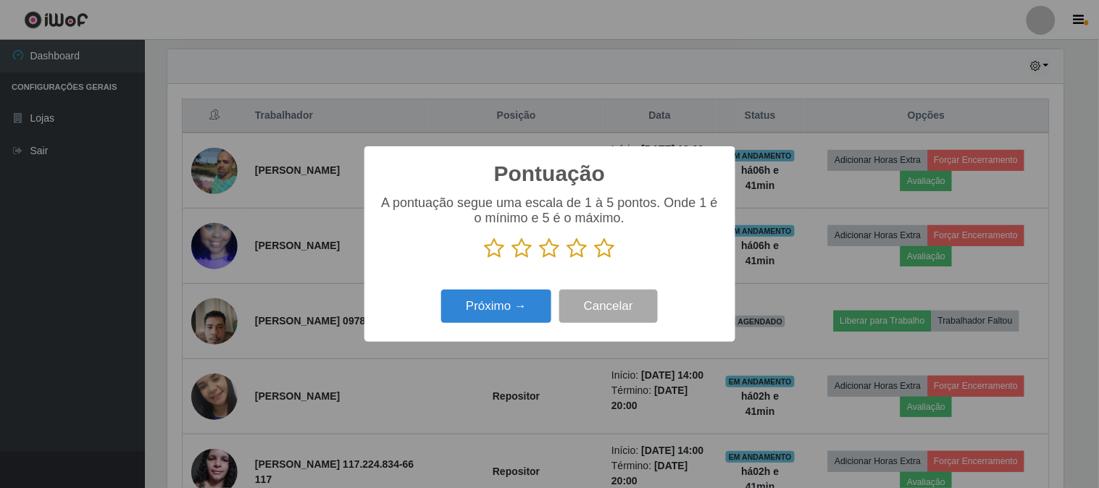
click at [611, 256] on icon at bounding box center [605, 249] width 20 height 22
click at [595, 259] on input "radio" at bounding box center [595, 259] width 0 height 0
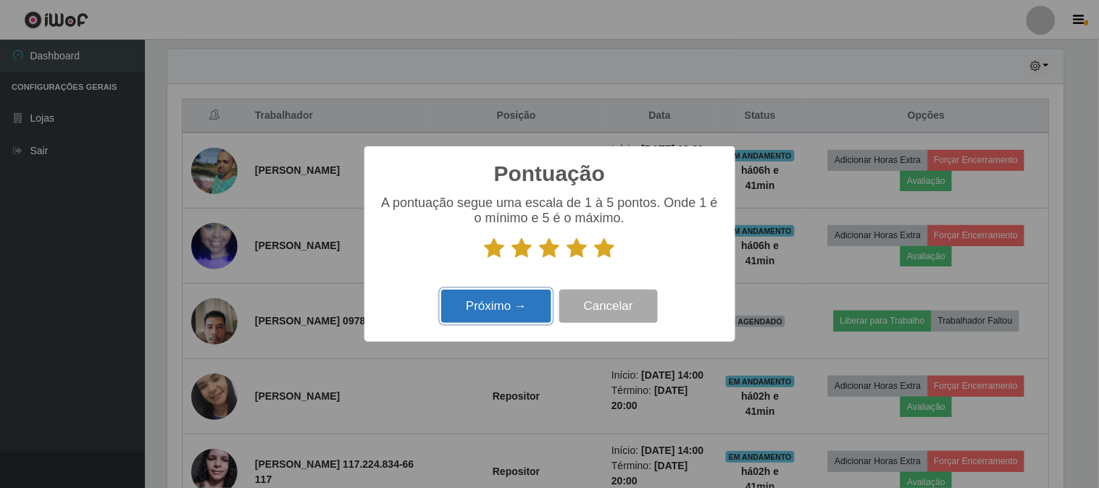
click at [503, 317] on button "Próximo →" at bounding box center [496, 307] width 110 height 34
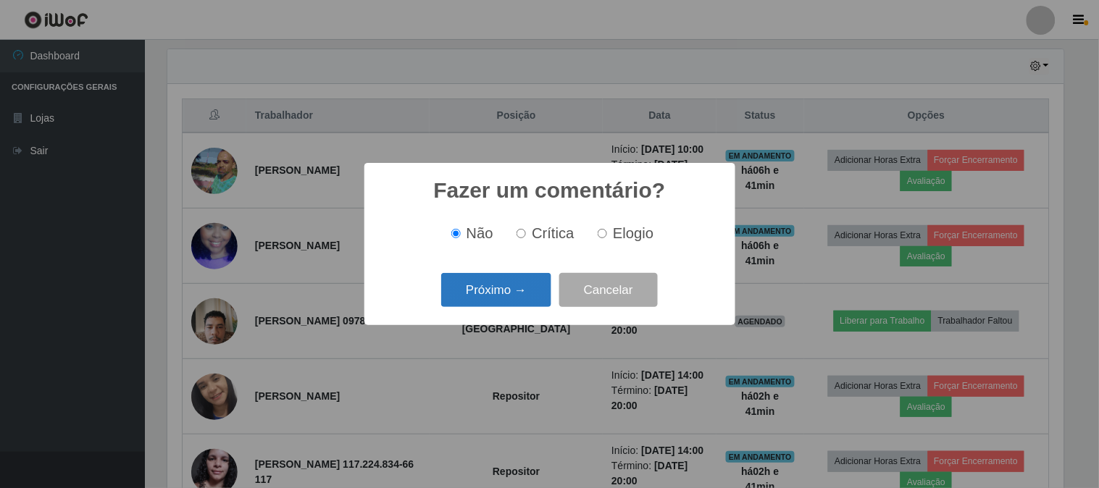
click at [510, 293] on button "Próximo →" at bounding box center [496, 290] width 110 height 34
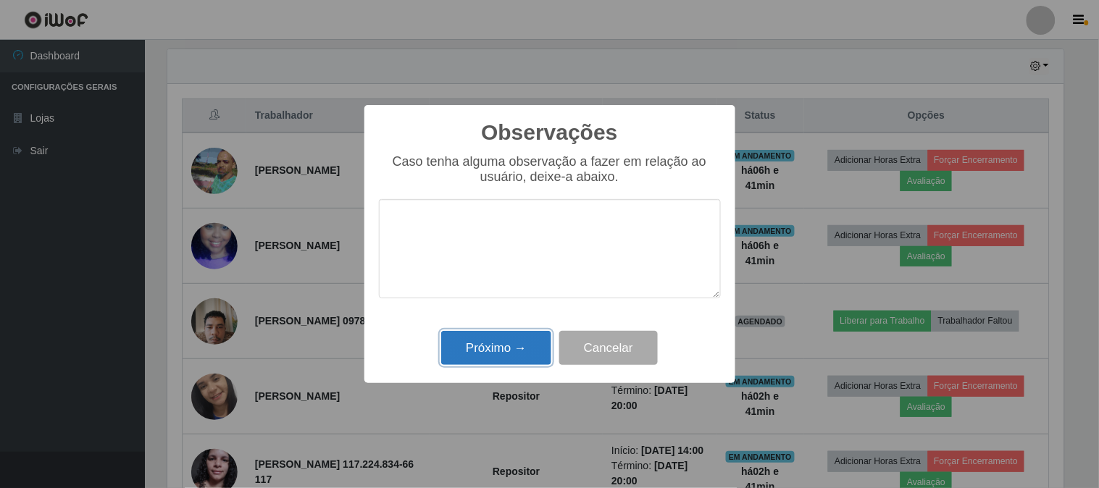
click at [509, 345] on button "Próximo →" at bounding box center [496, 348] width 110 height 34
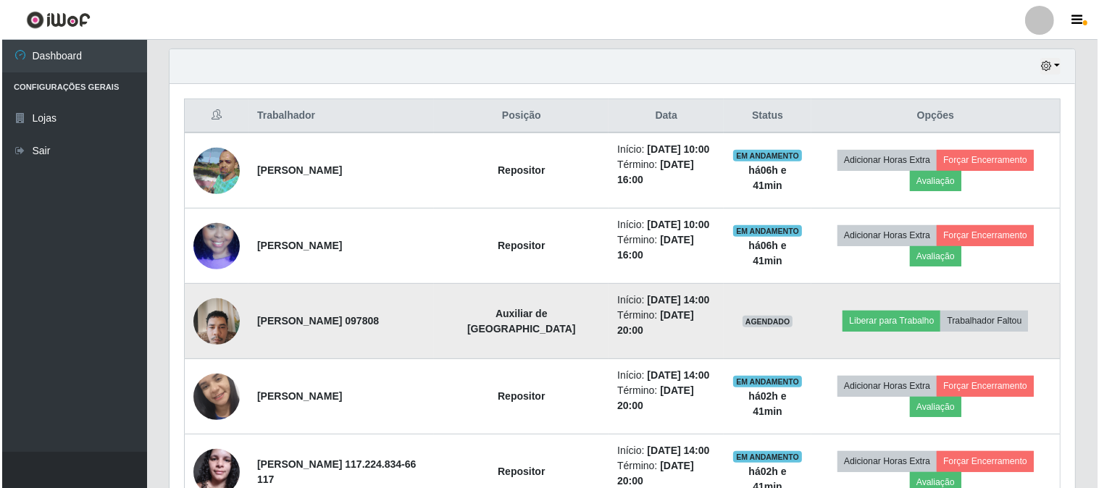
scroll to position [300, 905]
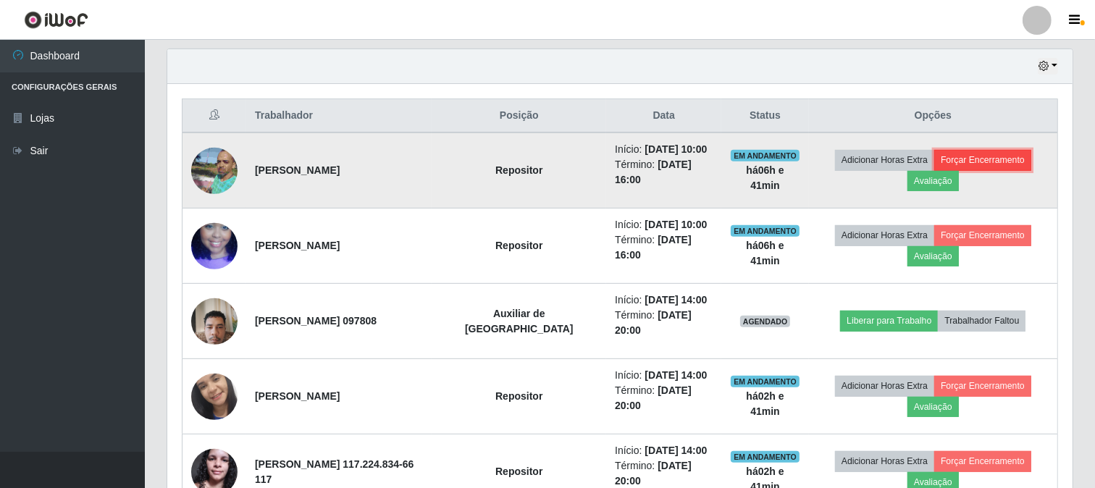
click at [975, 156] on button "Forçar Encerramento" at bounding box center [982, 160] width 97 height 20
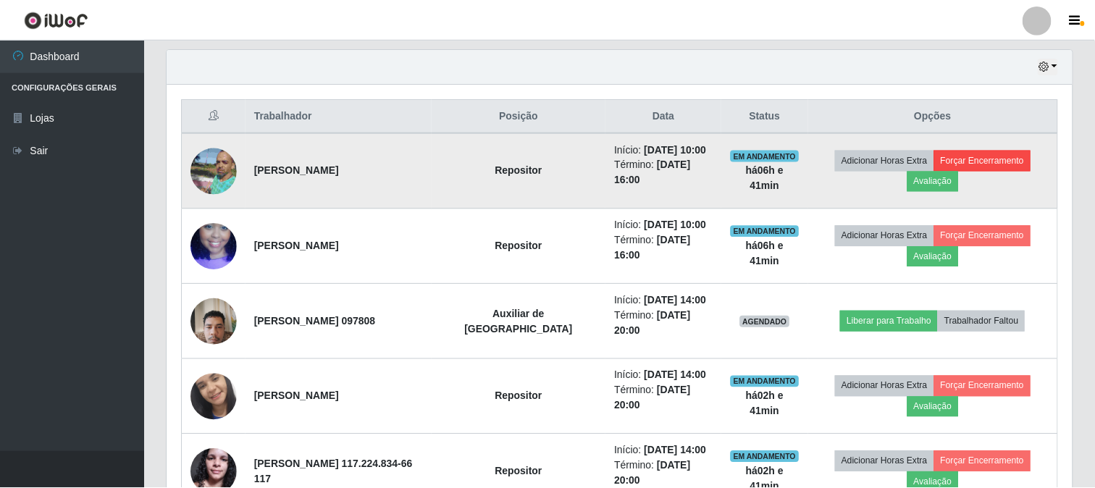
scroll to position [300, 896]
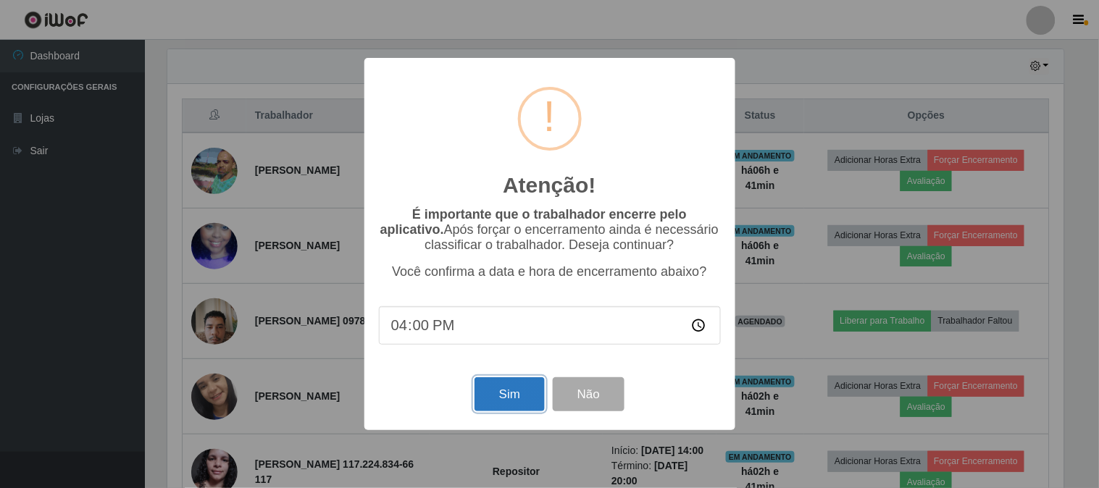
click at [492, 391] on button "Sim" at bounding box center [509, 394] width 70 height 34
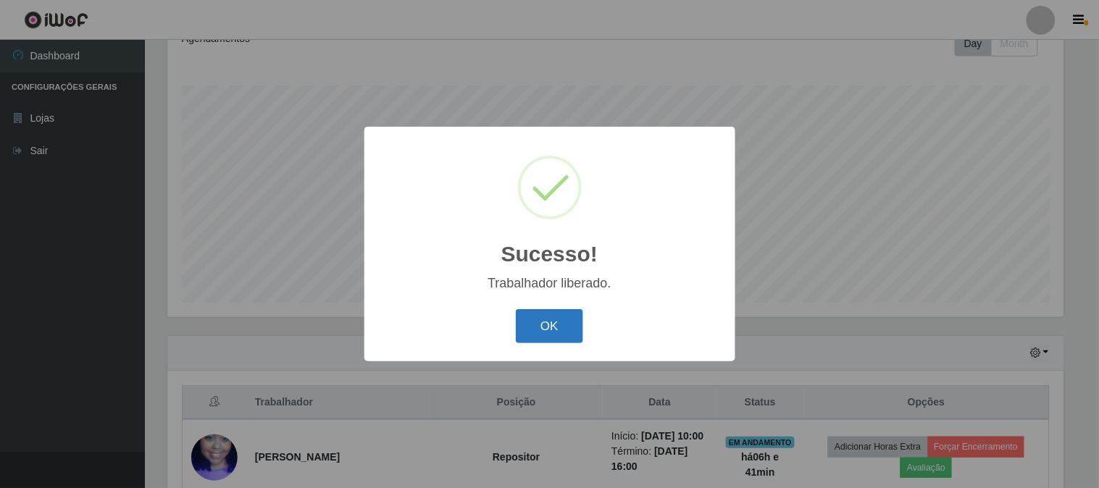
click at [534, 326] on button "OK" at bounding box center [549, 326] width 67 height 34
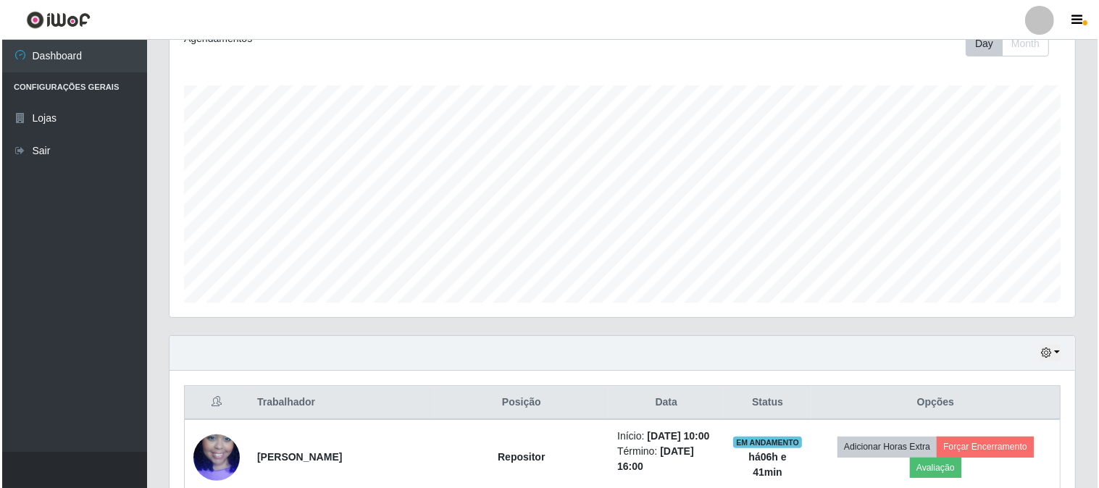
scroll to position [377, 0]
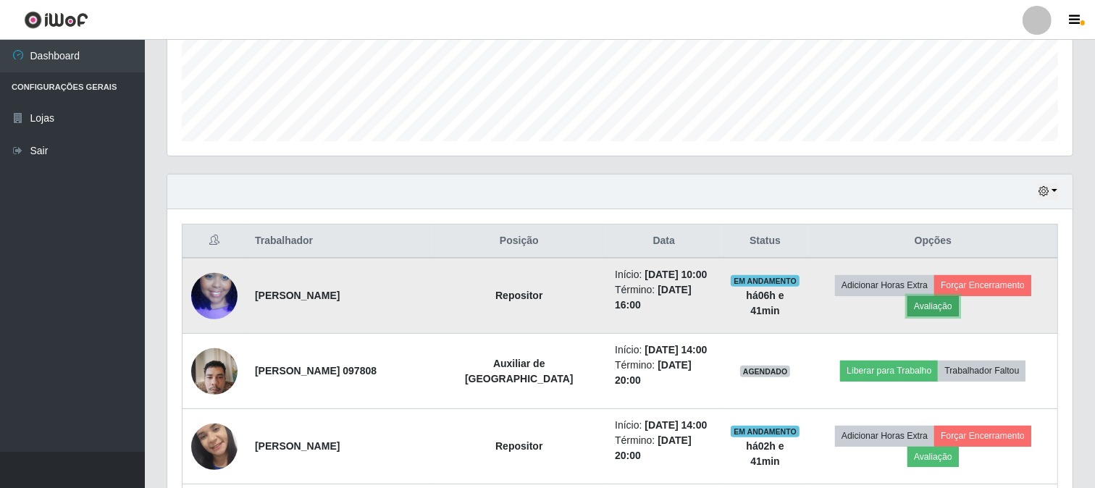
click at [934, 315] on button "Avaliação" at bounding box center [932, 306] width 51 height 20
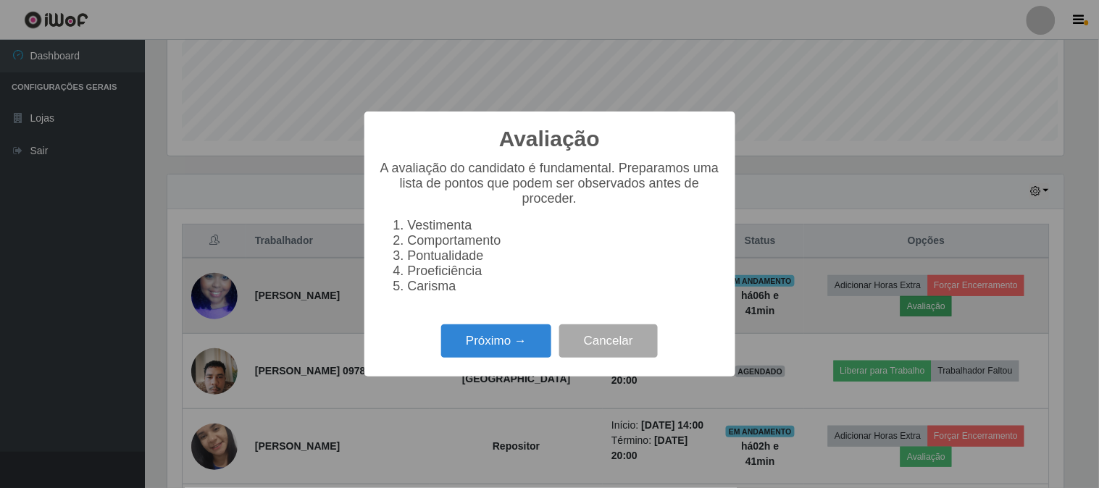
scroll to position [300, 896]
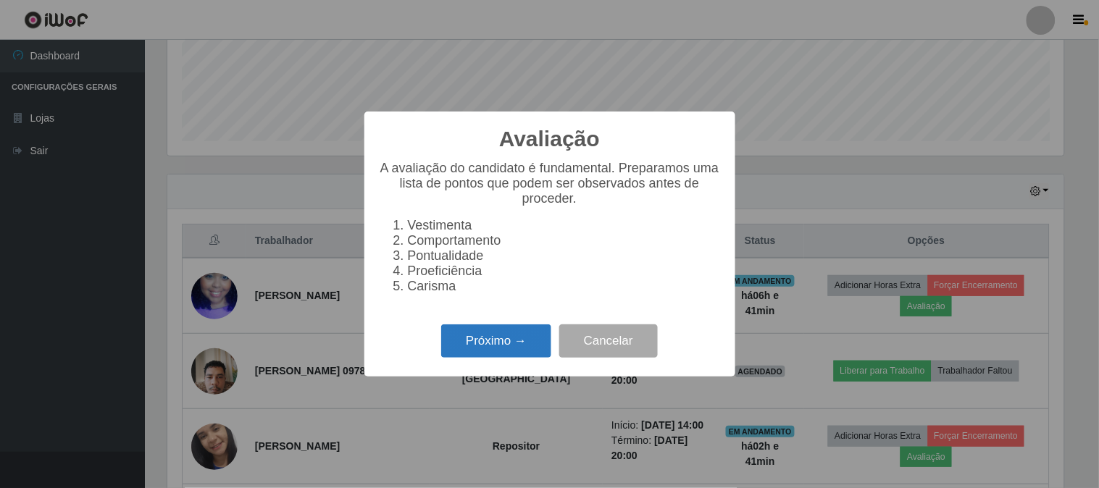
click at [482, 357] on button "Próximo →" at bounding box center [496, 341] width 110 height 34
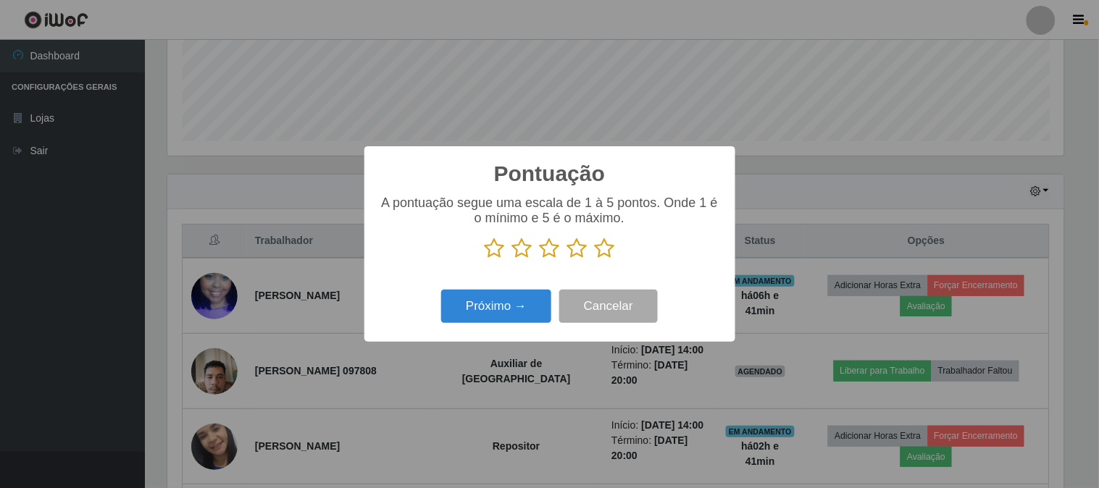
scroll to position [723917, 723321]
click at [603, 251] on icon at bounding box center [605, 249] width 20 height 22
click at [595, 259] on input "radio" at bounding box center [595, 259] width 0 height 0
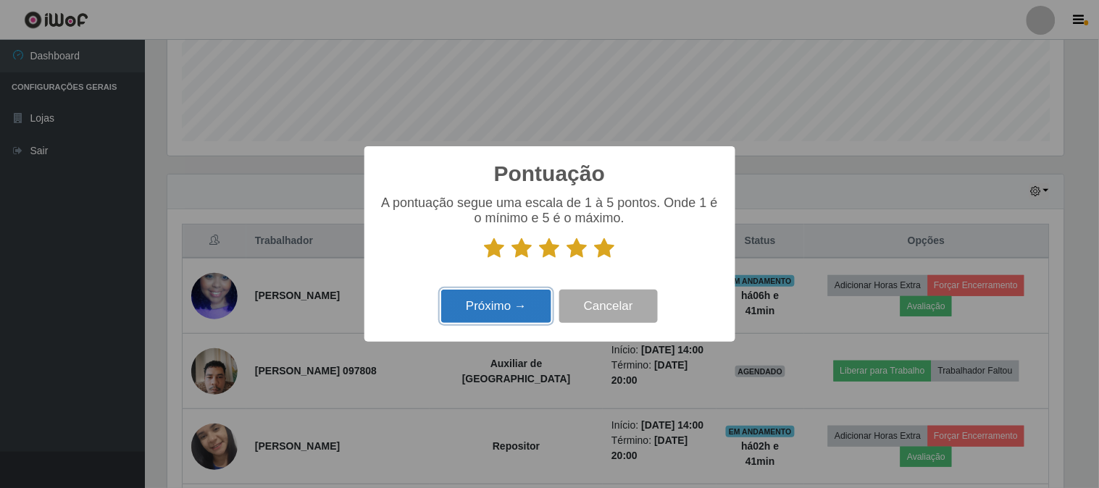
click at [497, 320] on button "Próximo →" at bounding box center [496, 307] width 110 height 34
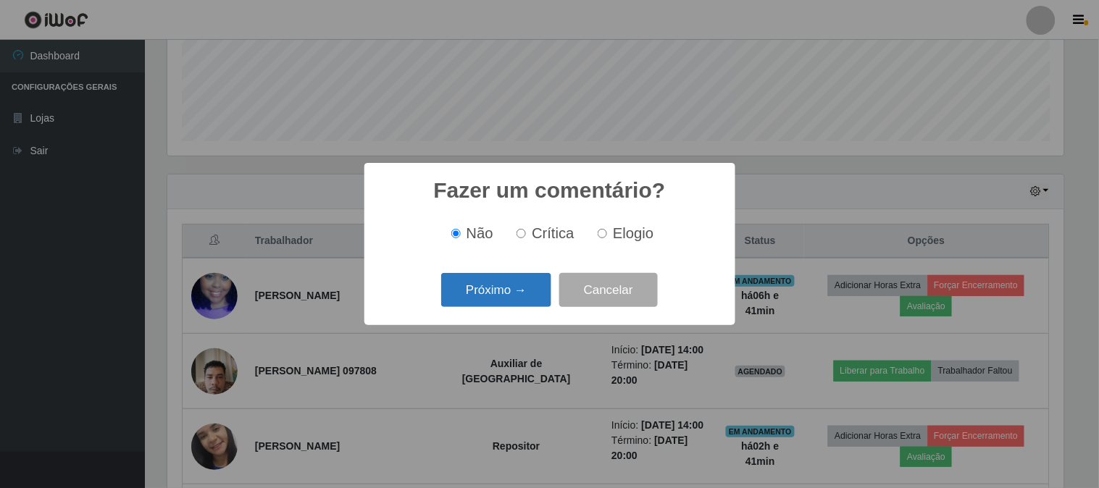
click at [507, 298] on button "Próximo →" at bounding box center [496, 290] width 110 height 34
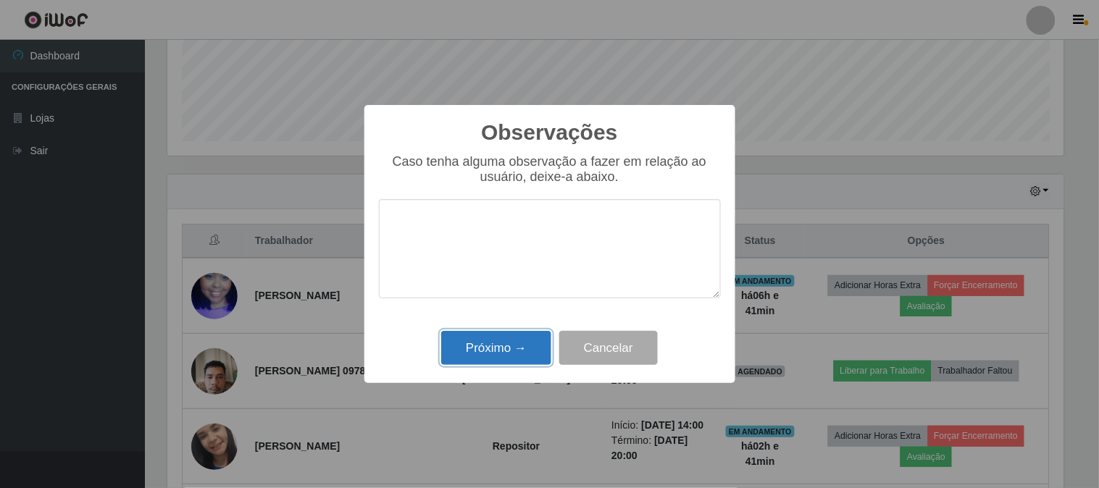
click at [506, 348] on button "Próximo →" at bounding box center [496, 348] width 110 height 34
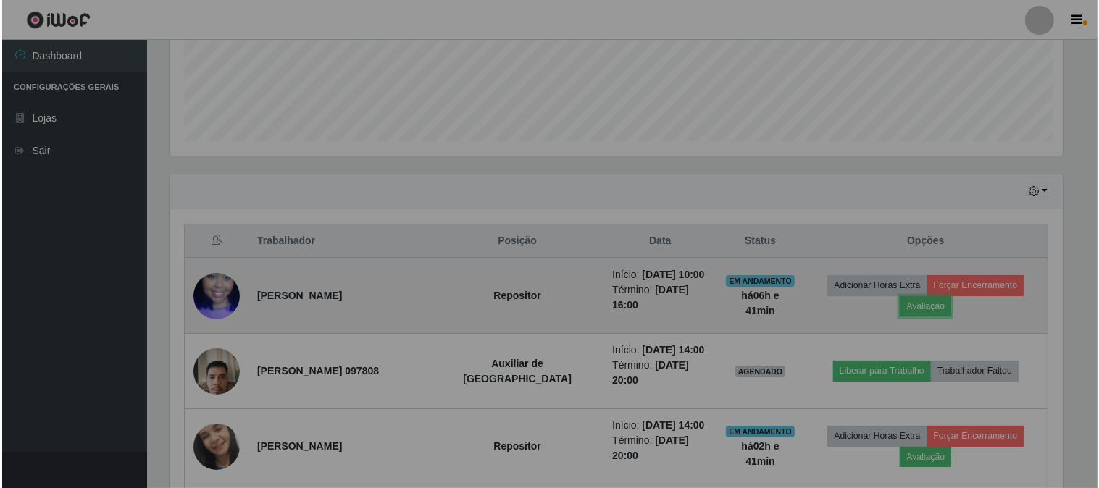
scroll to position [300, 905]
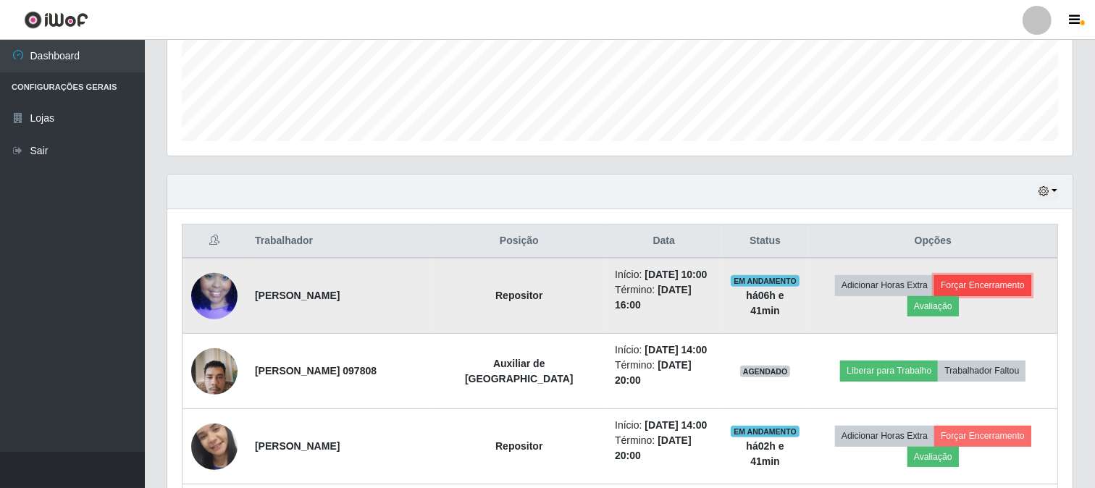
click at [1001, 282] on button "Forçar Encerramento" at bounding box center [982, 285] width 97 height 20
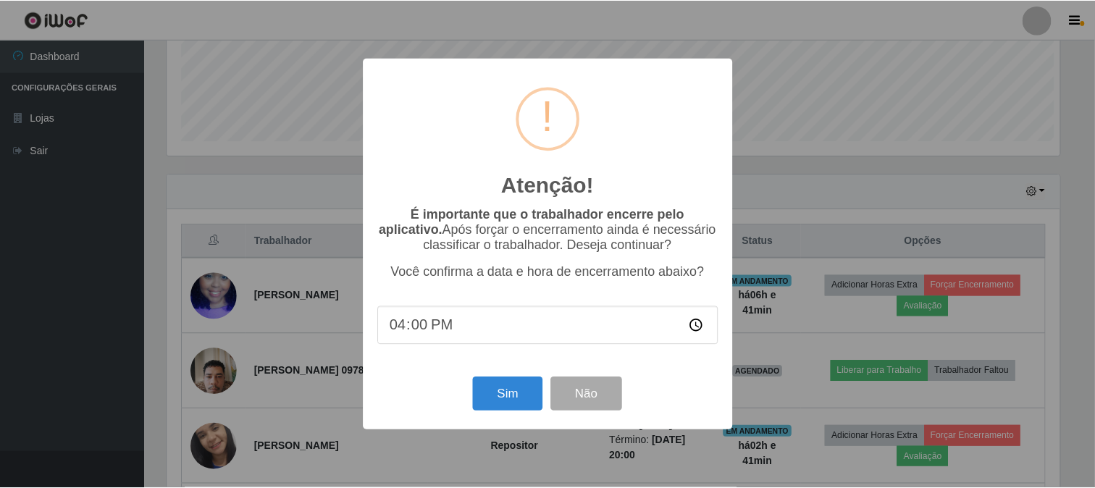
scroll to position [300, 896]
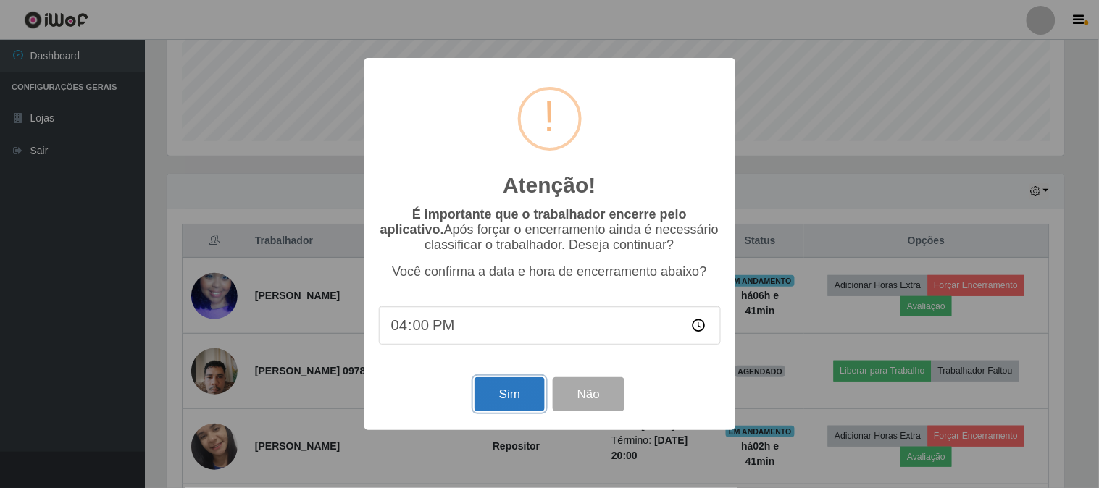
click at [508, 411] on button "Sim" at bounding box center [509, 394] width 70 height 34
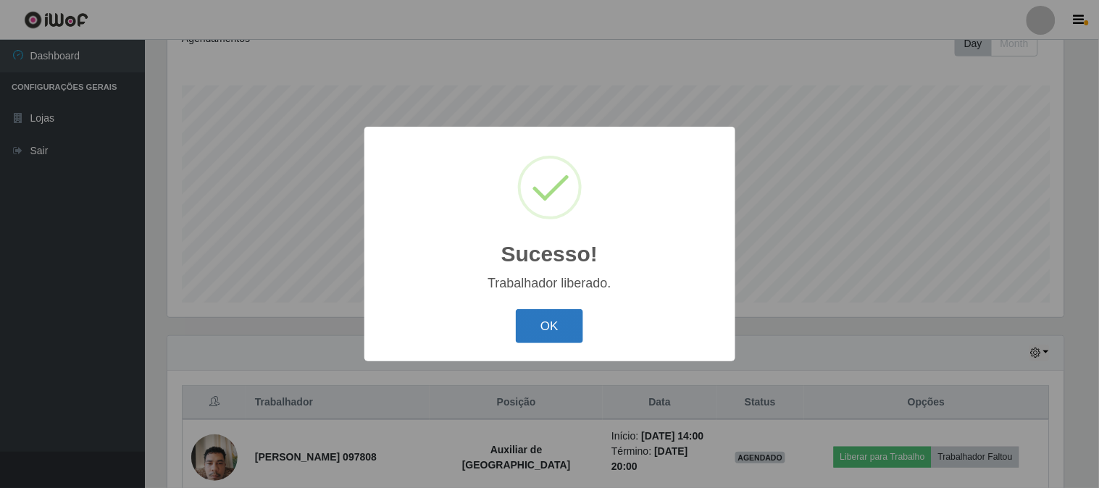
click at [555, 338] on button "OK" at bounding box center [549, 326] width 67 height 34
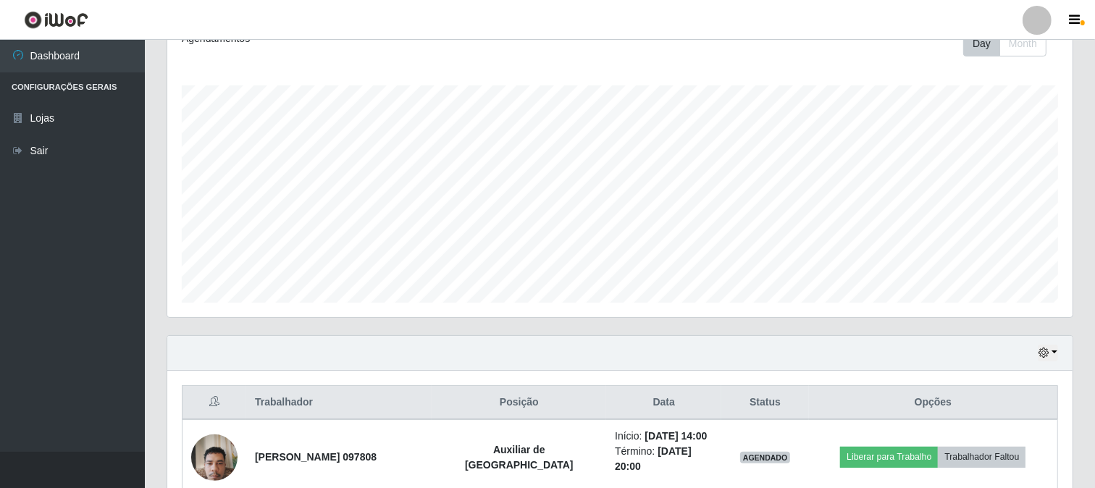
scroll to position [723917, 723313]
